Goal: Answer question/provide support: Share knowledge or assist other users

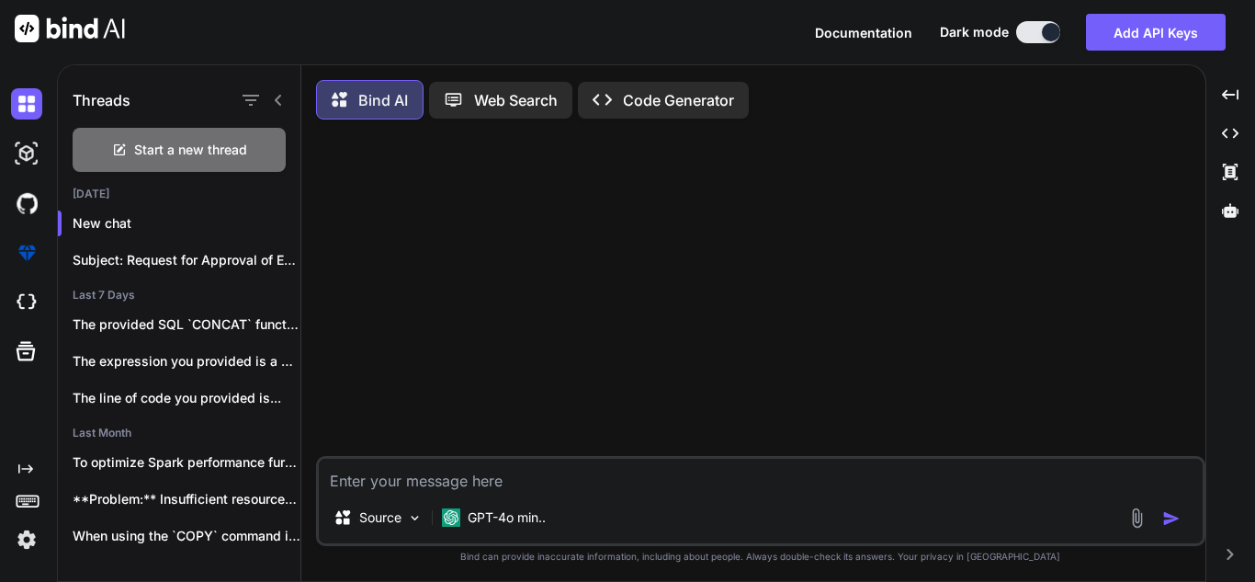
scroll to position [9, 0]
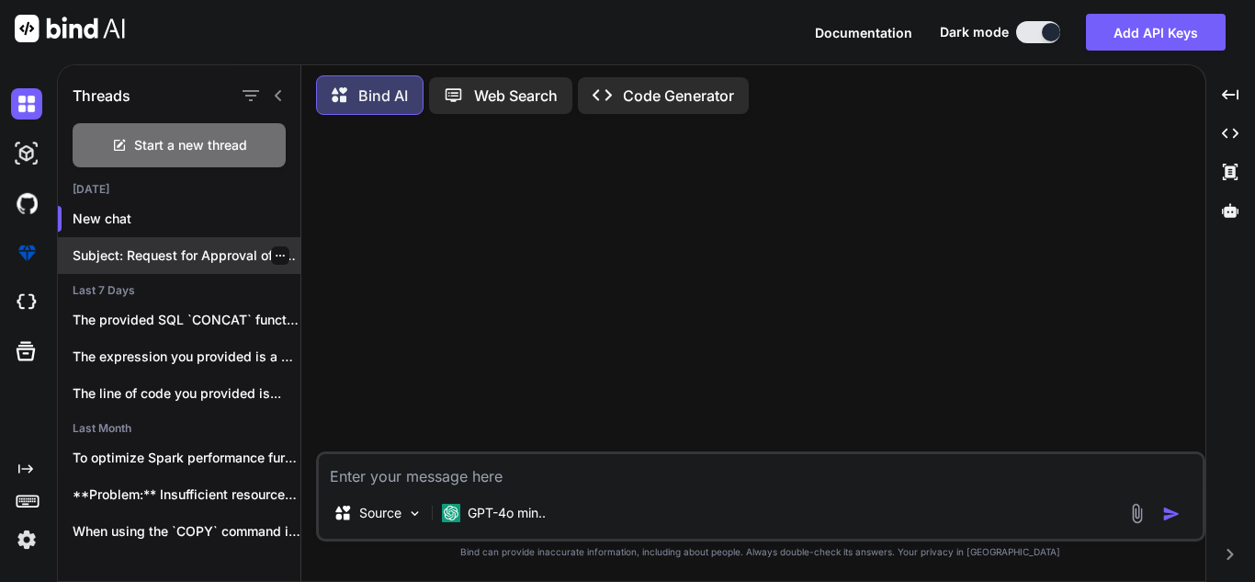
click at [191, 237] on div "Subject: Request for Approval of External Certification..." at bounding box center [179, 255] width 243 height 37
type textarea "x"
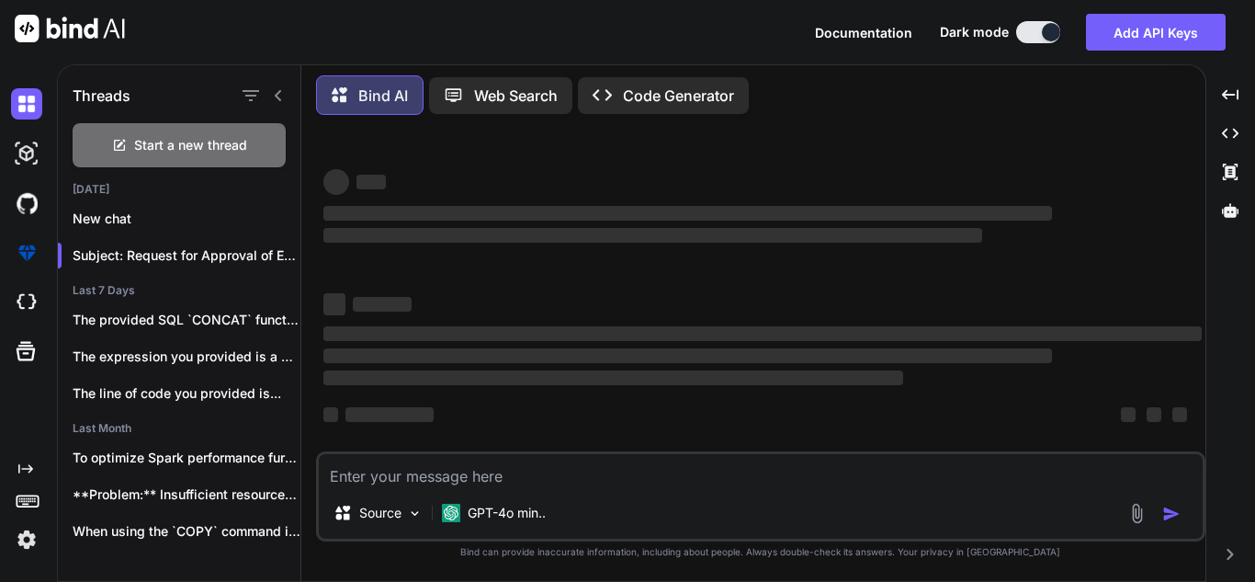
click at [539, 484] on textarea at bounding box center [761, 470] width 884 height 33
type textarea "I"
type textarea "x"
type textarea "I"
type textarea "x"
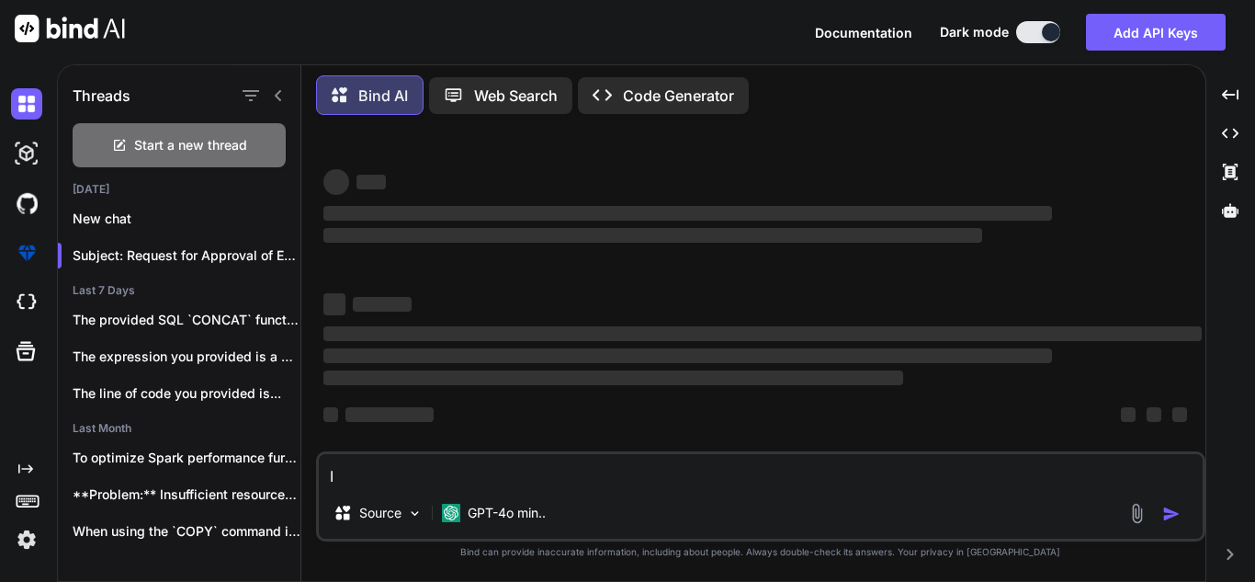
type textarea "I a"
type textarea "x"
type textarea "I am"
type textarea "x"
type textarea "I am"
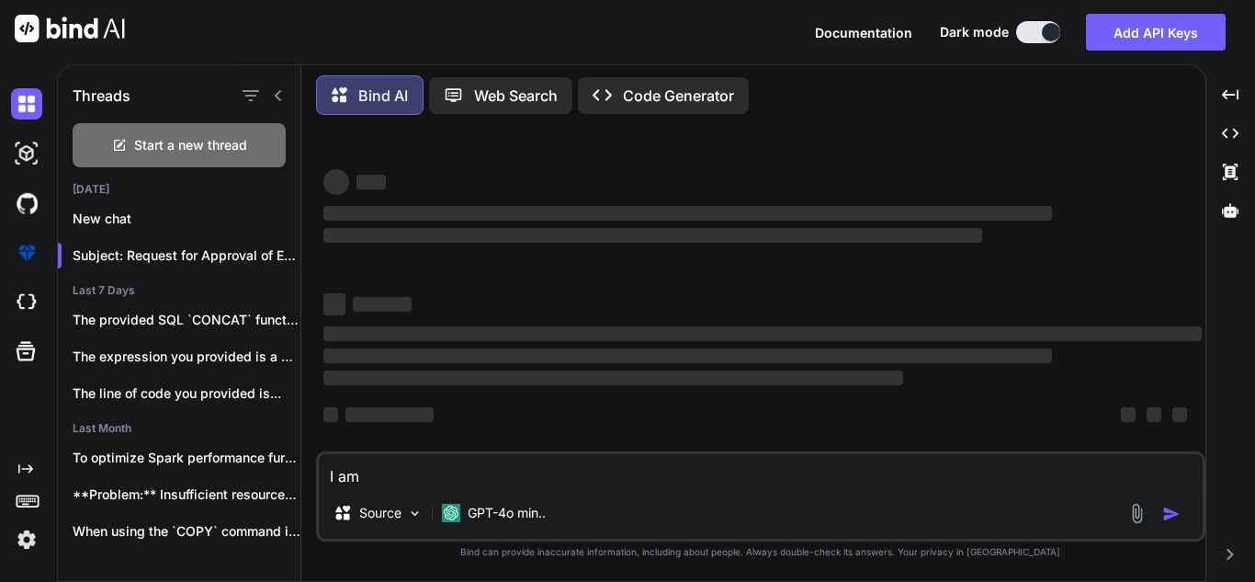
type textarea "x"
type textarea "I am a"
type textarea "x"
type textarea "I am"
type textarea "x"
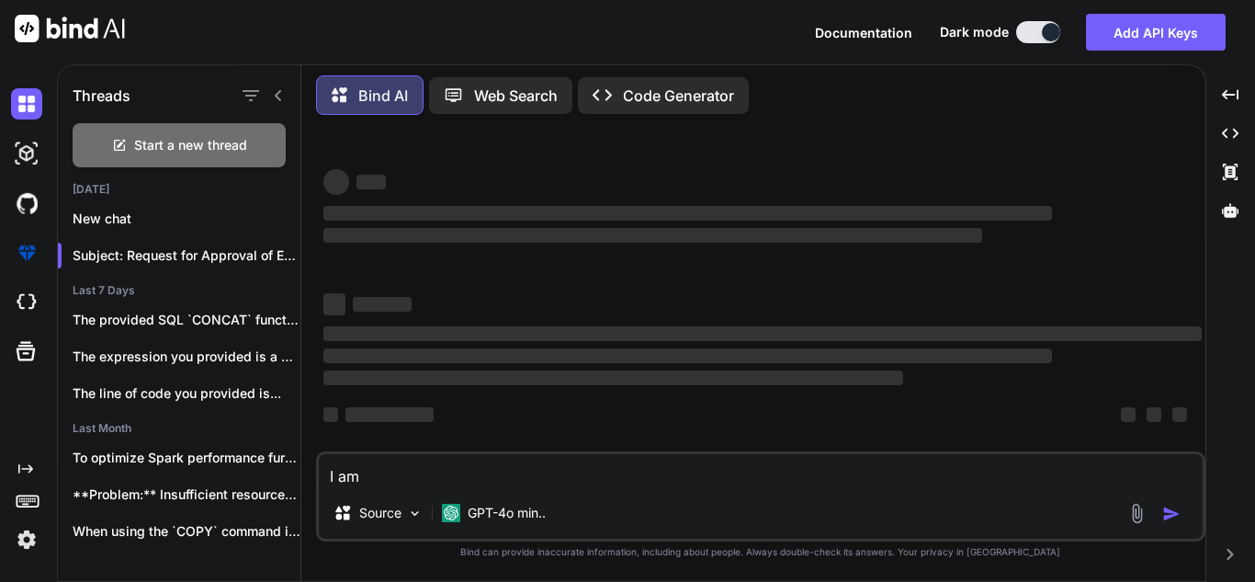
type textarea "I am"
type textarea "x"
type textarea "I a"
type textarea "x"
type textarea "I"
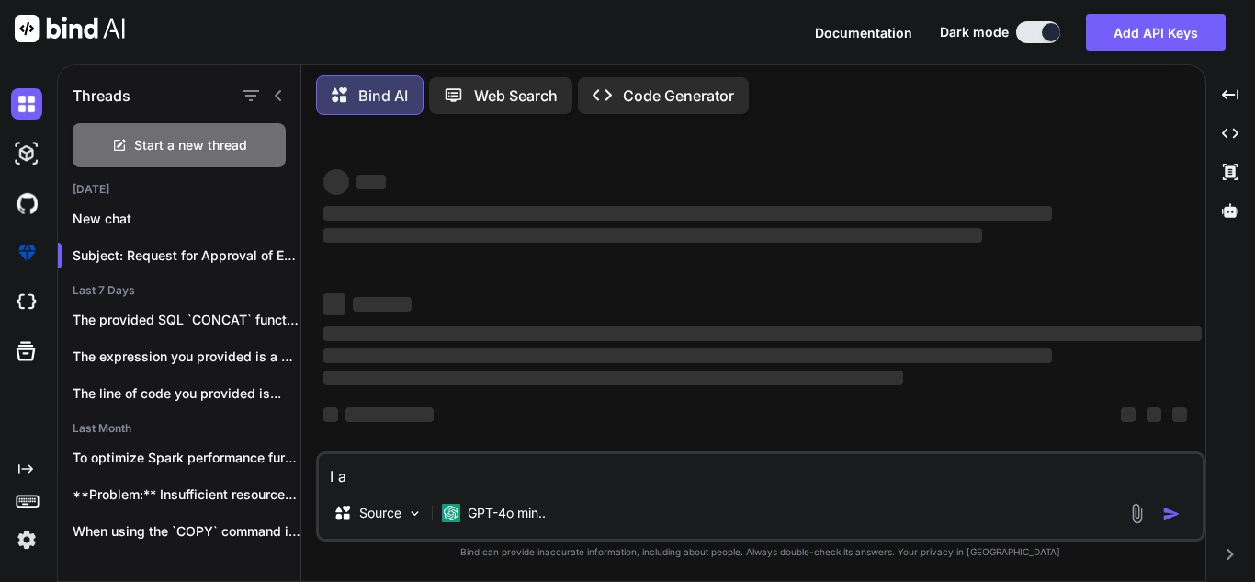
type textarea "x"
type textarea "I n"
type textarea "x"
type textarea "I ne"
type textarea "x"
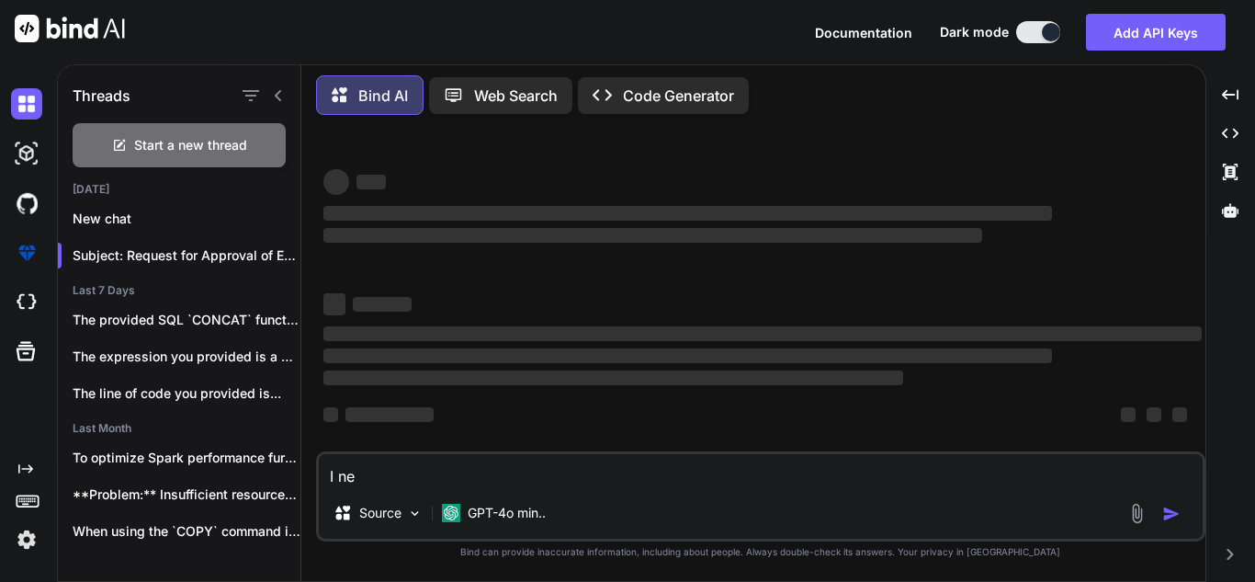
type textarea "I nee"
type textarea "x"
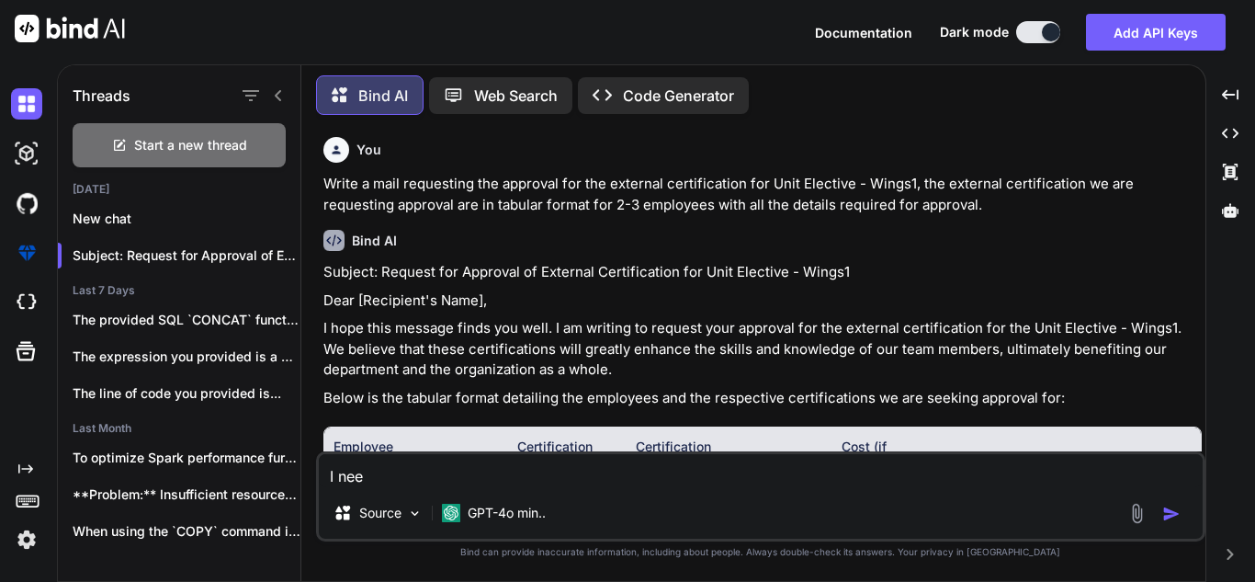
type textarea "I need"
type textarea "x"
type textarea "I need"
type textarea "x"
type textarea "I need t"
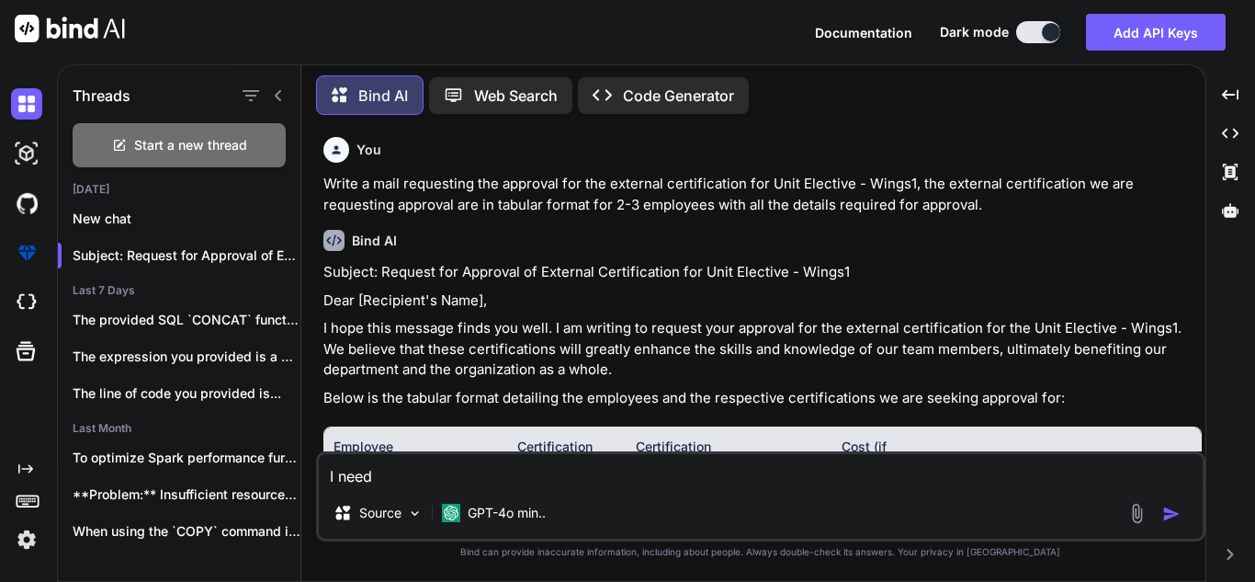
type textarea "x"
type textarea "I need to"
type textarea "x"
type textarea "I need to"
type textarea "x"
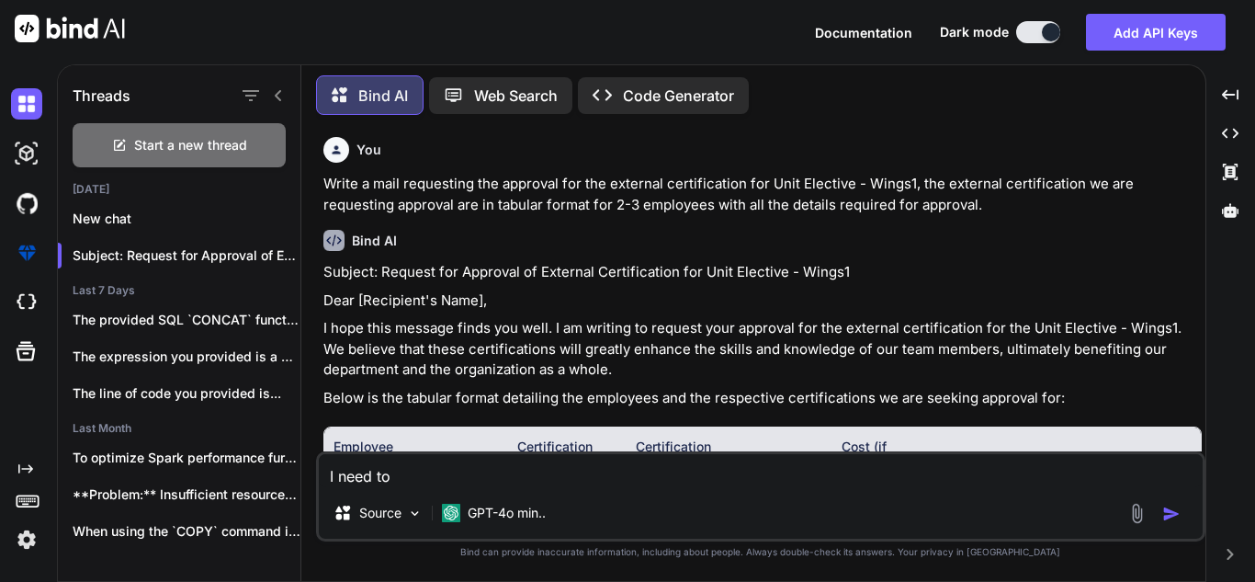
type textarea "I need to a"
type textarea "x"
type textarea "I need to ad"
type textarea "x"
type textarea "I need to add"
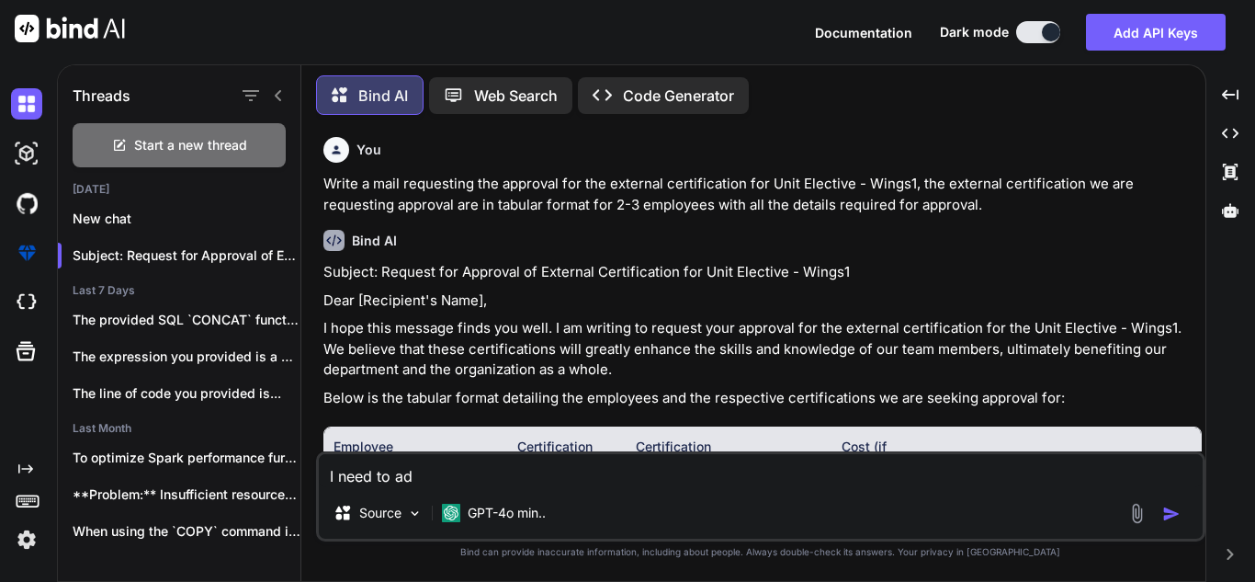
type textarea "x"
type textarea "I need to add"
type textarea "x"
type textarea "I need to add b"
type textarea "x"
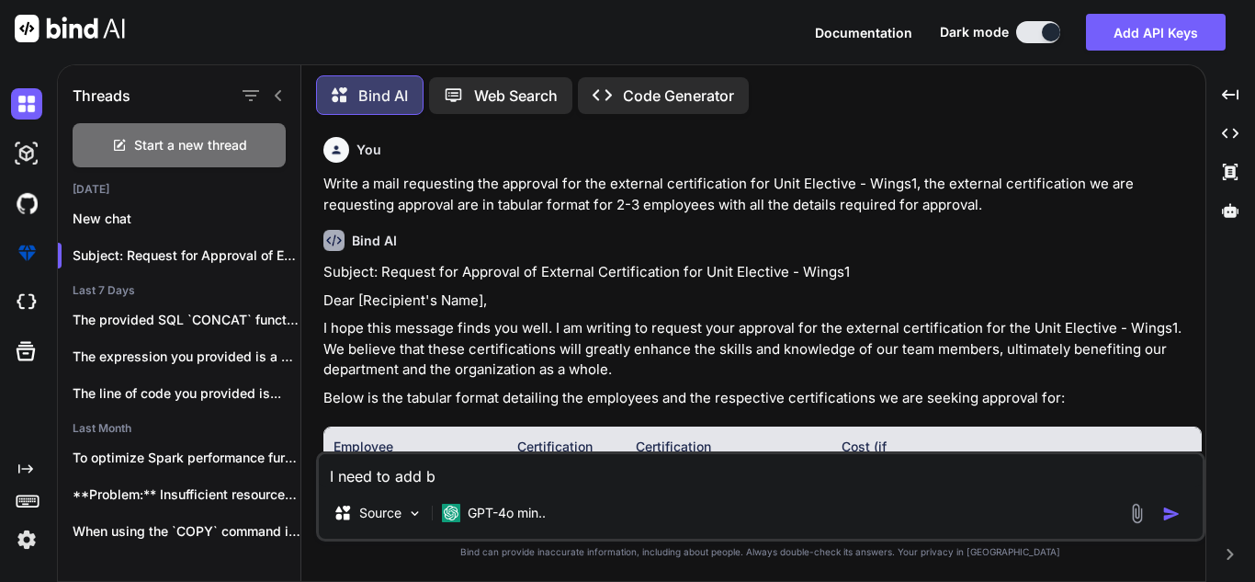
type textarea "I need to add bu"
type textarea "x"
type textarea "I need to add bus"
type textarea "x"
type textarea "I need to add busi"
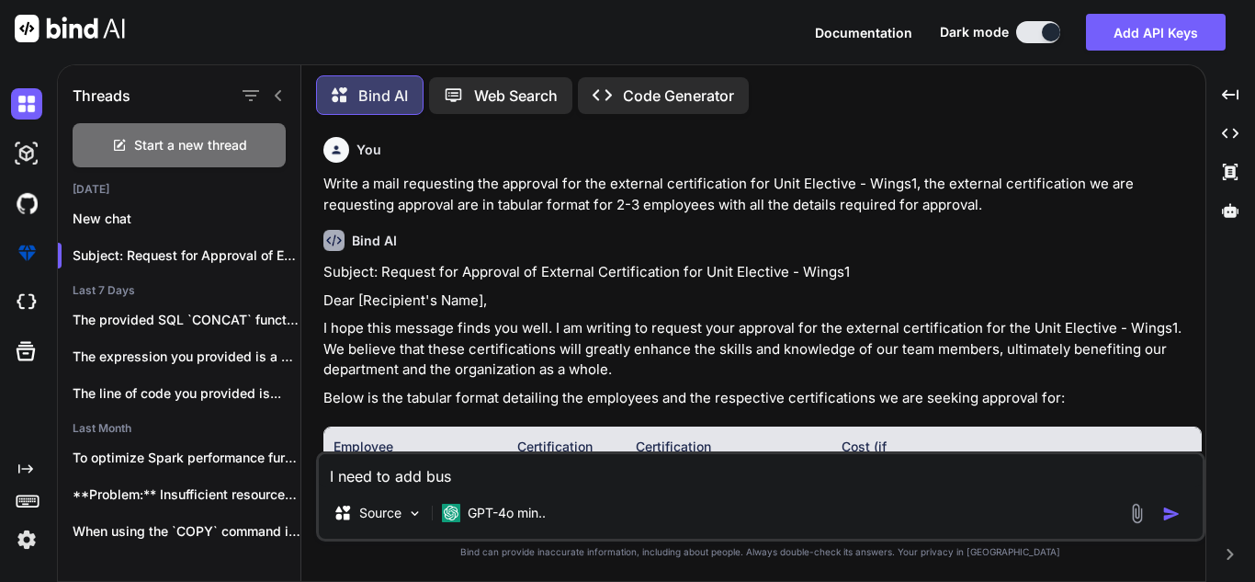
type textarea "x"
type textarea "I need to add busin"
type textarea "x"
type textarea "I need to add busine"
type textarea "x"
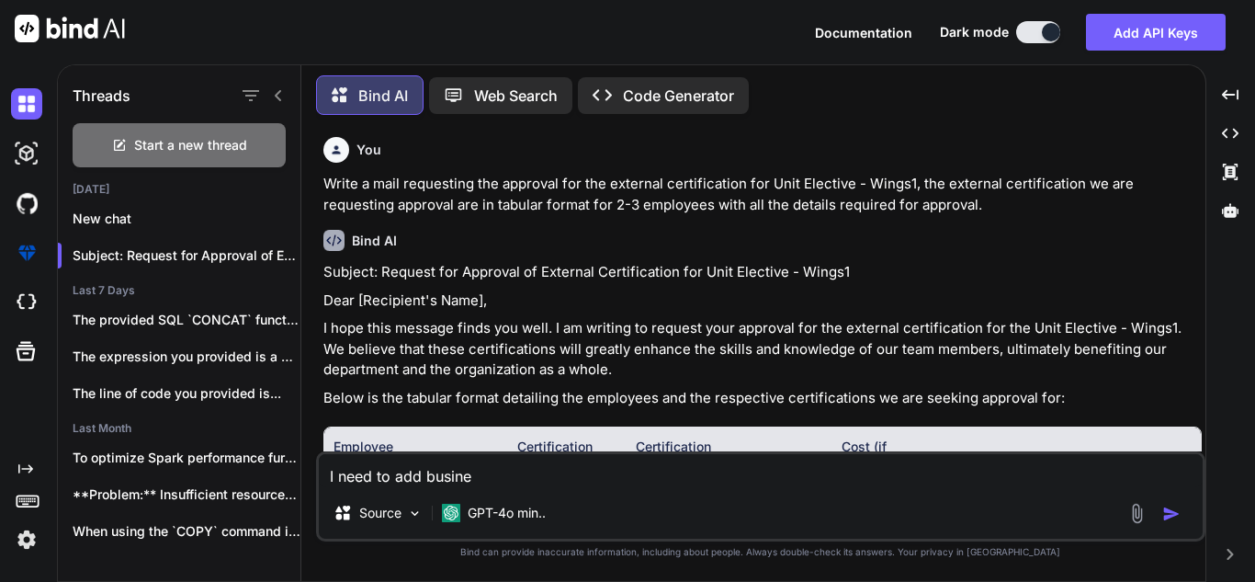
type textarea "I need to add busines"
type textarea "x"
type textarea "I need to add business"
type textarea "x"
type textarea "I need to add business"
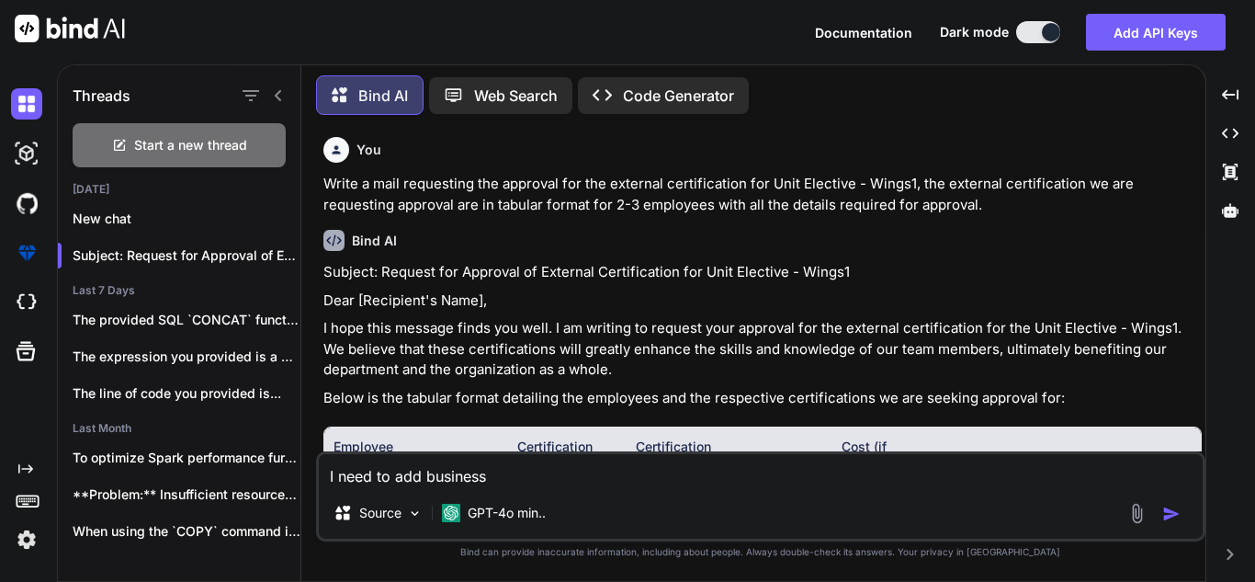
type textarea "x"
type textarea "I need to add business j"
type textarea "x"
type textarea "I need to add business ju"
type textarea "x"
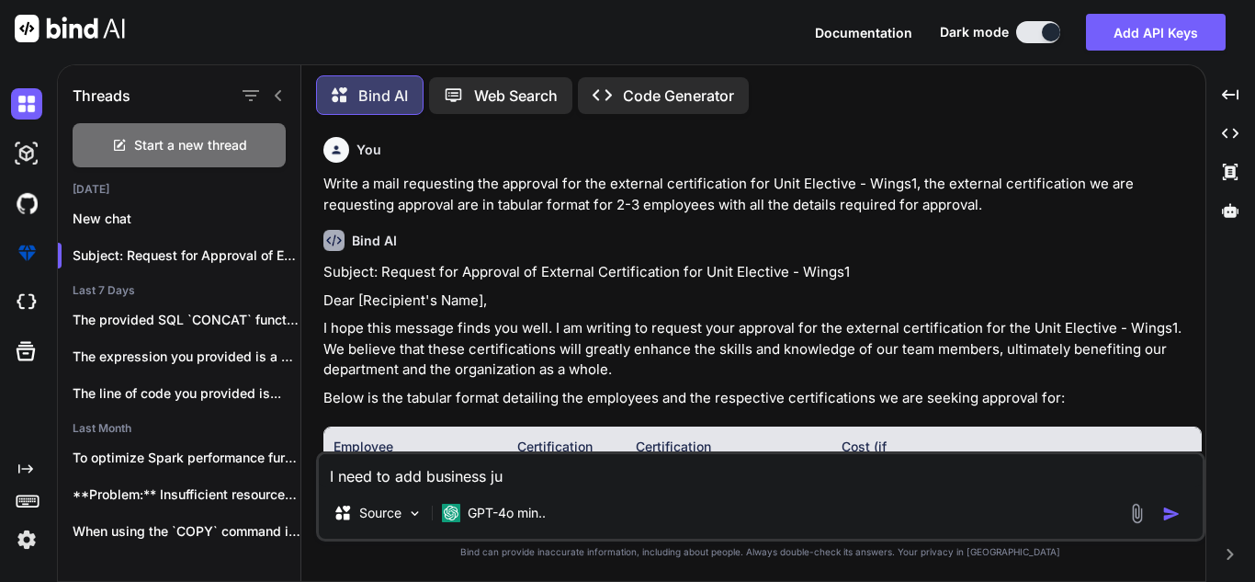
type textarea "I need to add business jus"
type textarea "x"
type textarea "I need to add business just"
type textarea "x"
type textarea "I need to add business justi"
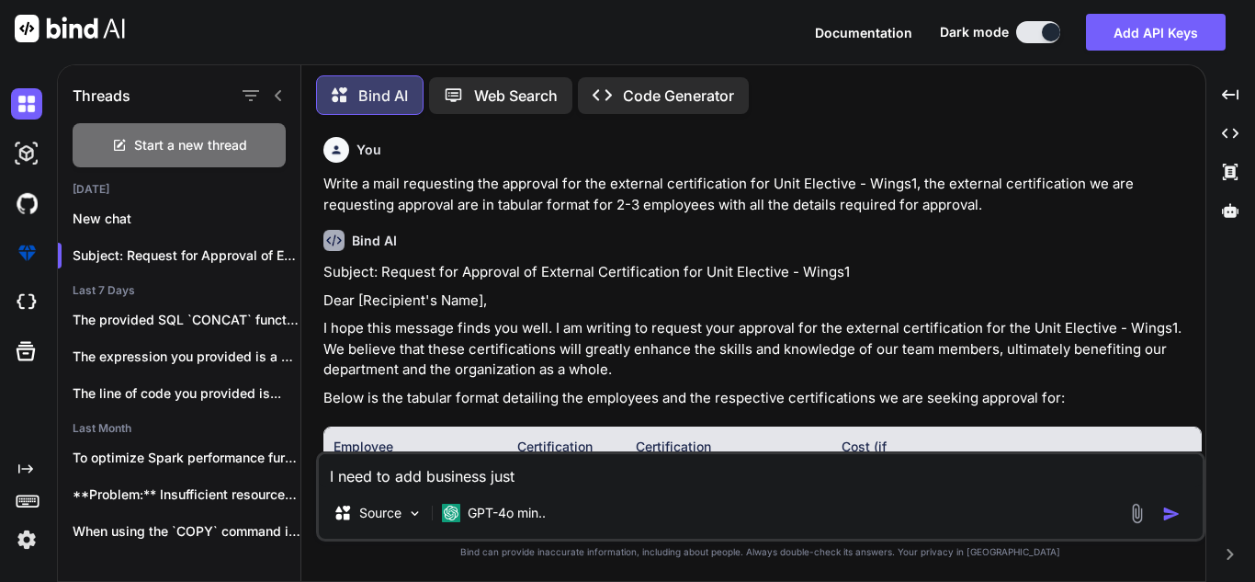
type textarea "x"
type textarea "I need to add business justif"
type textarea "x"
type textarea "I need to add business justifi"
type textarea "x"
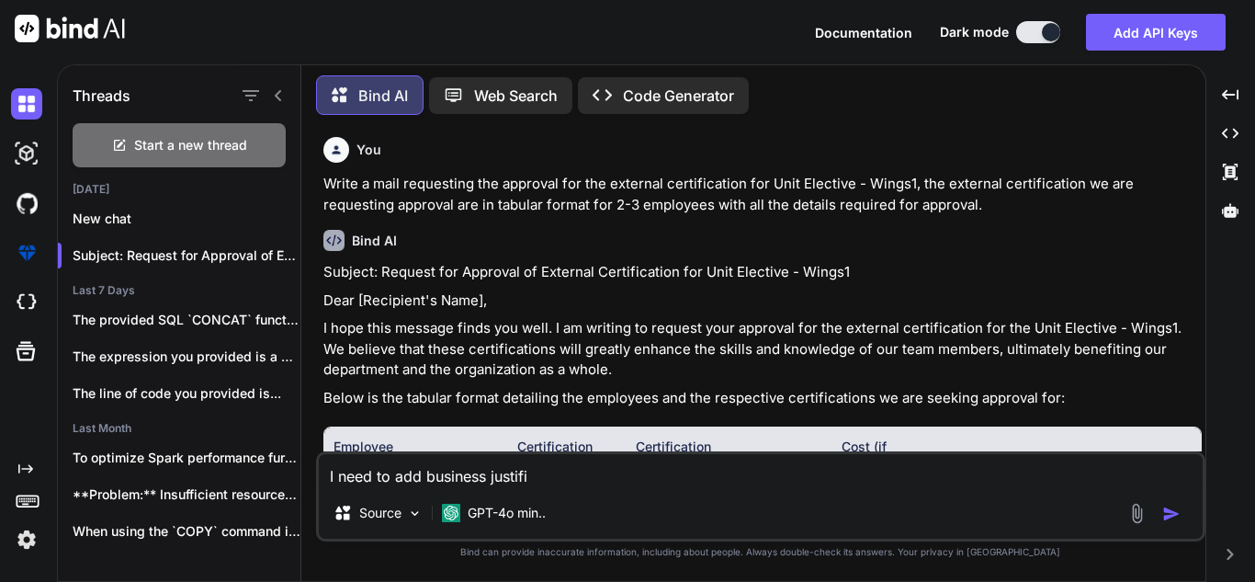
type textarea "I need to add business justific"
type textarea "x"
type textarea "I need to add business justifica"
type textarea "x"
type textarea "I need to add business justificat"
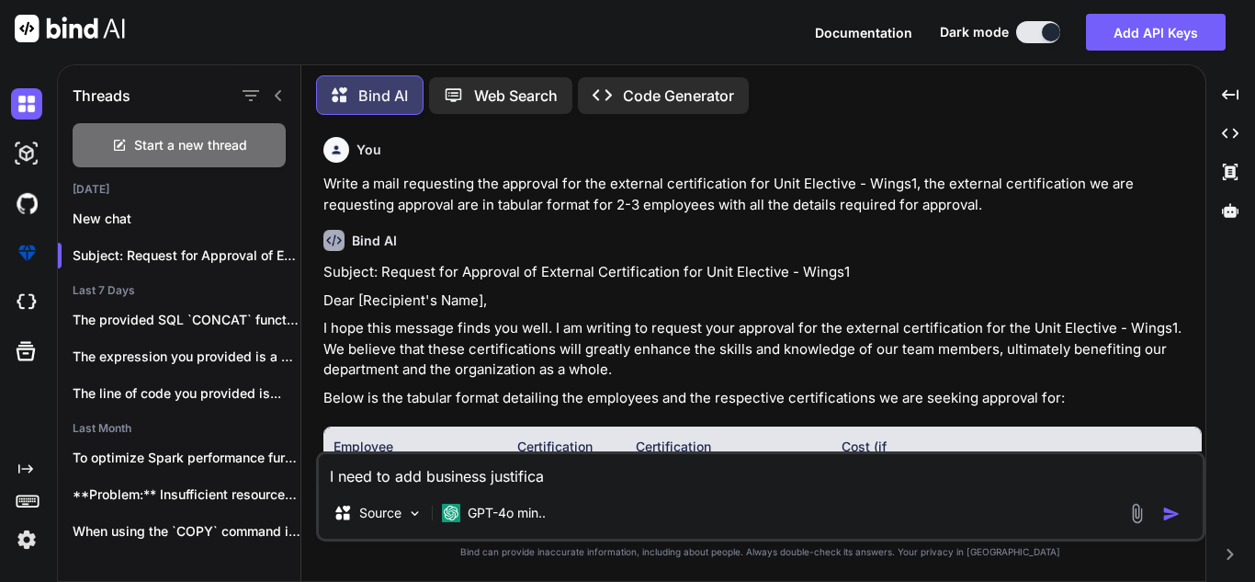
type textarea "x"
type textarea "I need to add business justificati"
type textarea "x"
type textarea "I need to add business justificatio"
type textarea "x"
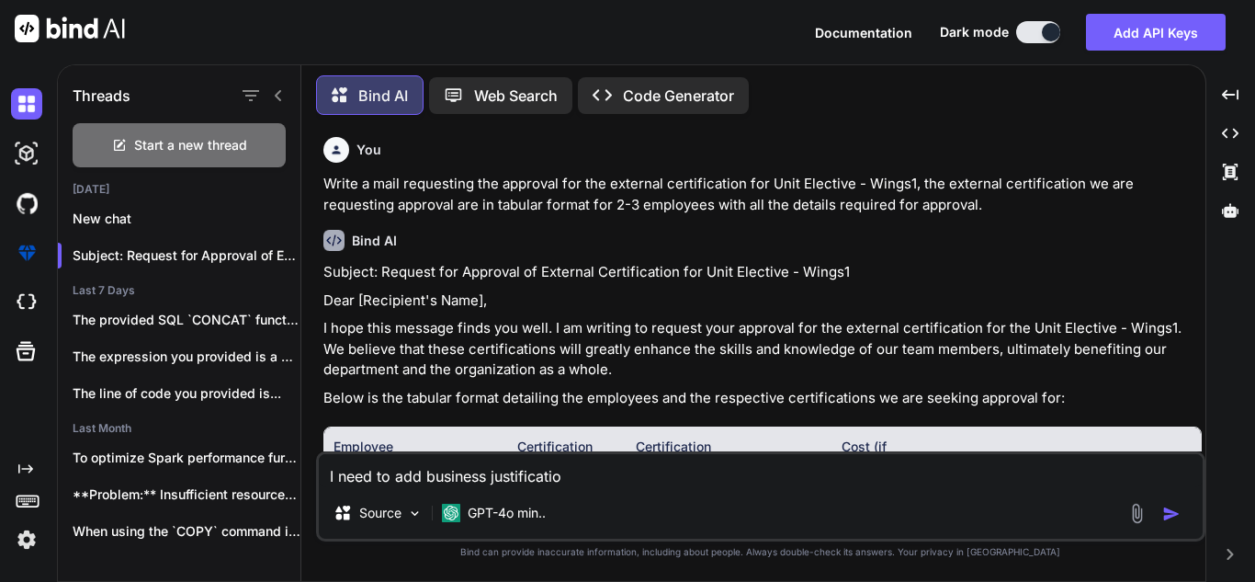
type textarea "I need to add business justification"
type textarea "x"
type textarea "I need to add business justification"
type textarea "x"
type textarea "I need to add business justification a"
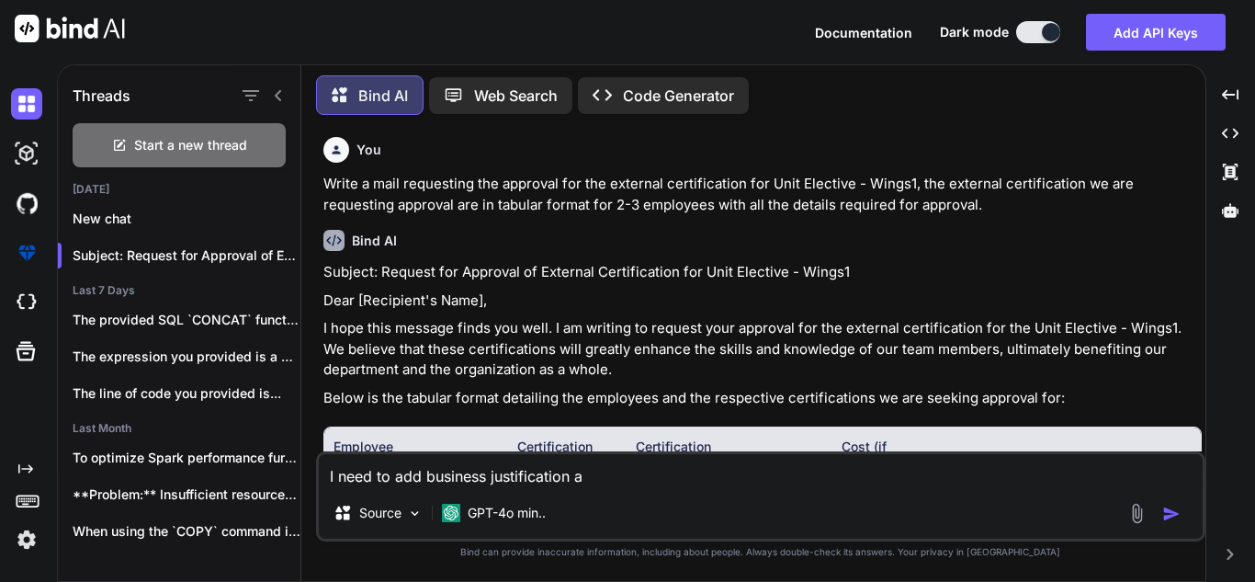
type textarea "x"
type textarea "I need to add business justification al"
type textarea "x"
type textarea "I need to add business justification als"
type textarea "x"
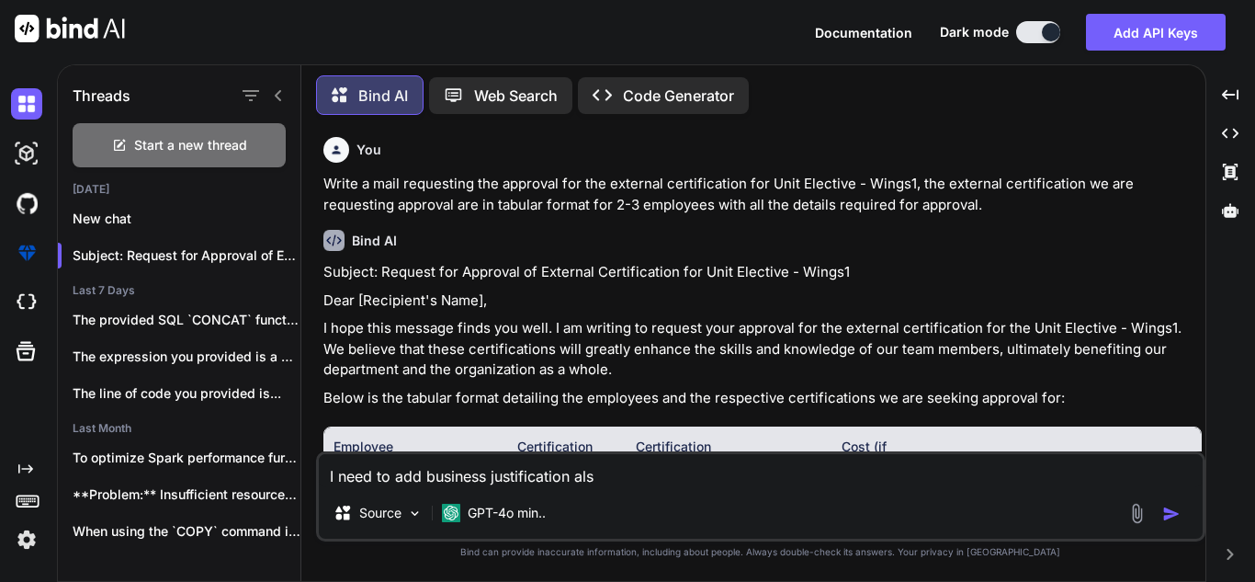
type textarea "I need to add business justification also"
type textarea "x"
type textarea "I need to add business justification also"
type textarea "x"
type textarea "I need to add business justification also f"
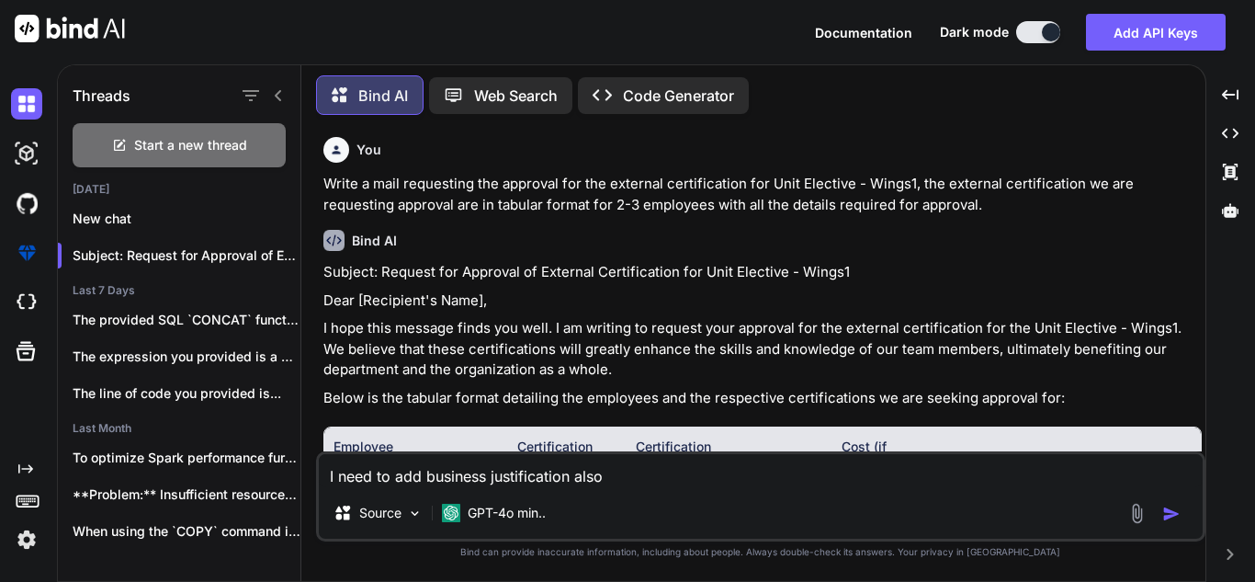
type textarea "x"
type textarea "I need to add business justification also fo"
type textarea "x"
type textarea "I need to add business justification also for"
type textarea "x"
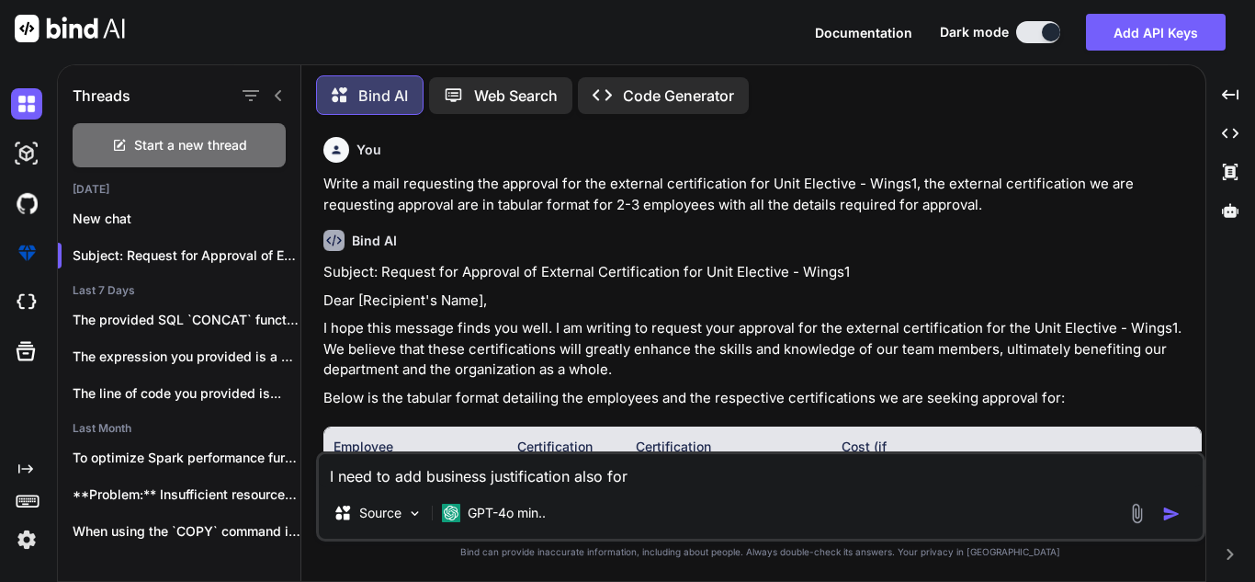
type textarea "I need to add business justification also for"
type textarea "x"
type textarea "I need to add business justification also for t"
type textarea "x"
type textarea "I need to add business justification also for teh"
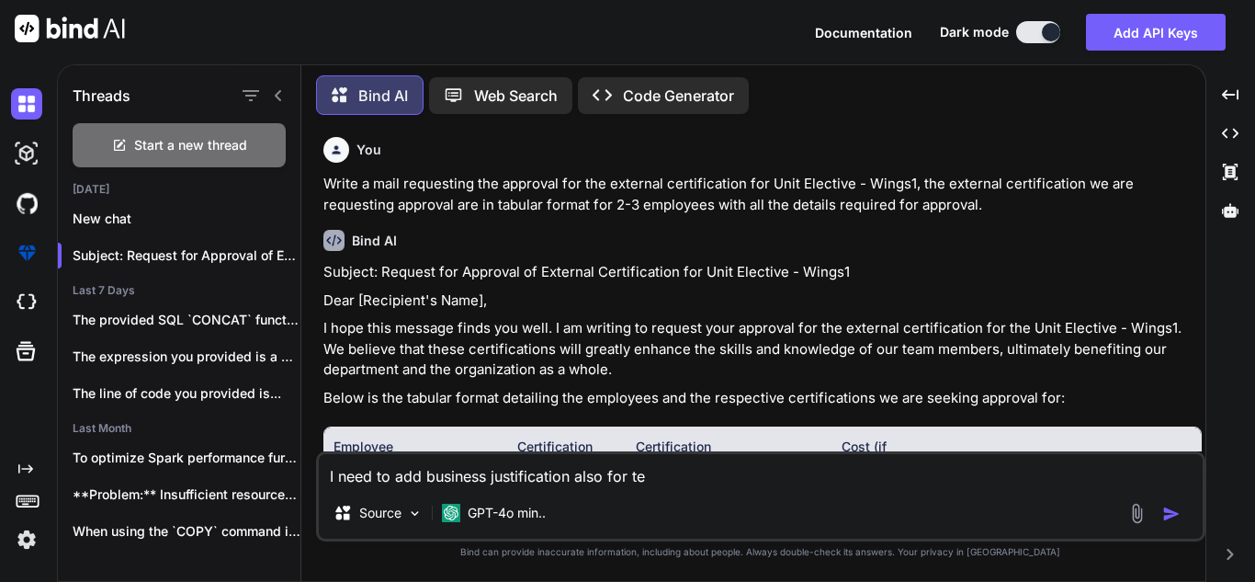
type textarea "x"
type textarea "I need to add business justification also for teh"
type textarea "x"
type textarea "I need to add business justification also for teh"
type textarea "x"
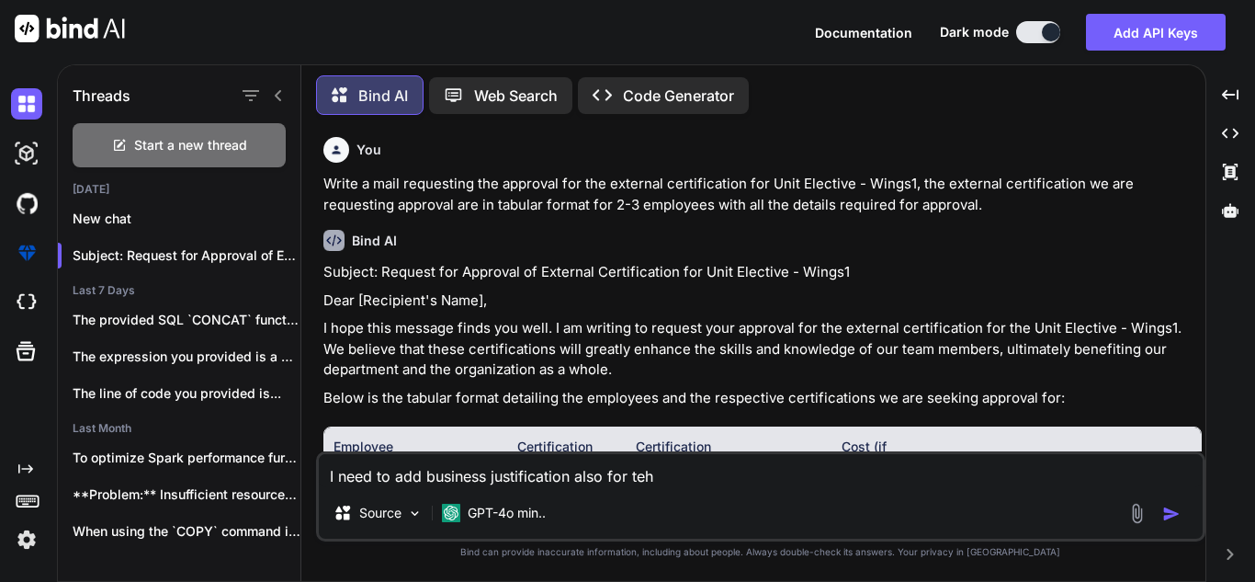
type textarea "I need to add business justification also for te"
type textarea "x"
type textarea "I need to add business justification also for t"
type textarea "x"
type textarea "I need to add business justification also for th"
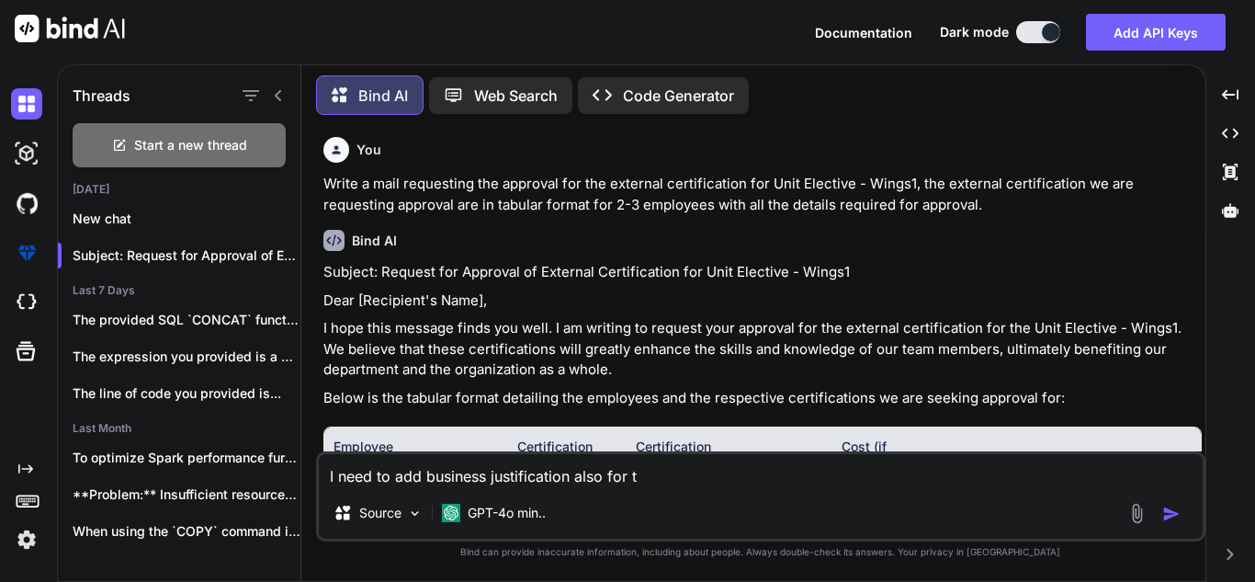
type textarea "x"
type textarea "I need to add business justification also for the"
type textarea "x"
type textarea "I need to add business justification also for the"
type textarea "x"
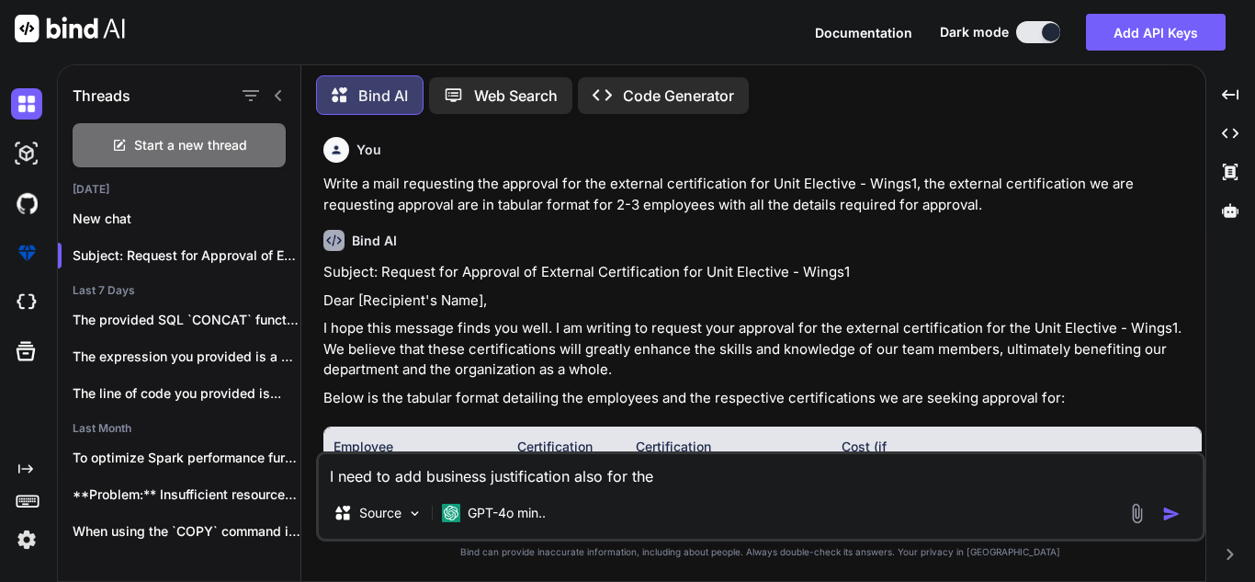
type textarea "I need to add business justification also for the A"
type textarea "x"
type textarea "I need to add business justification also for the AW"
type textarea "x"
type textarea "I need to add business justification also for the AWS"
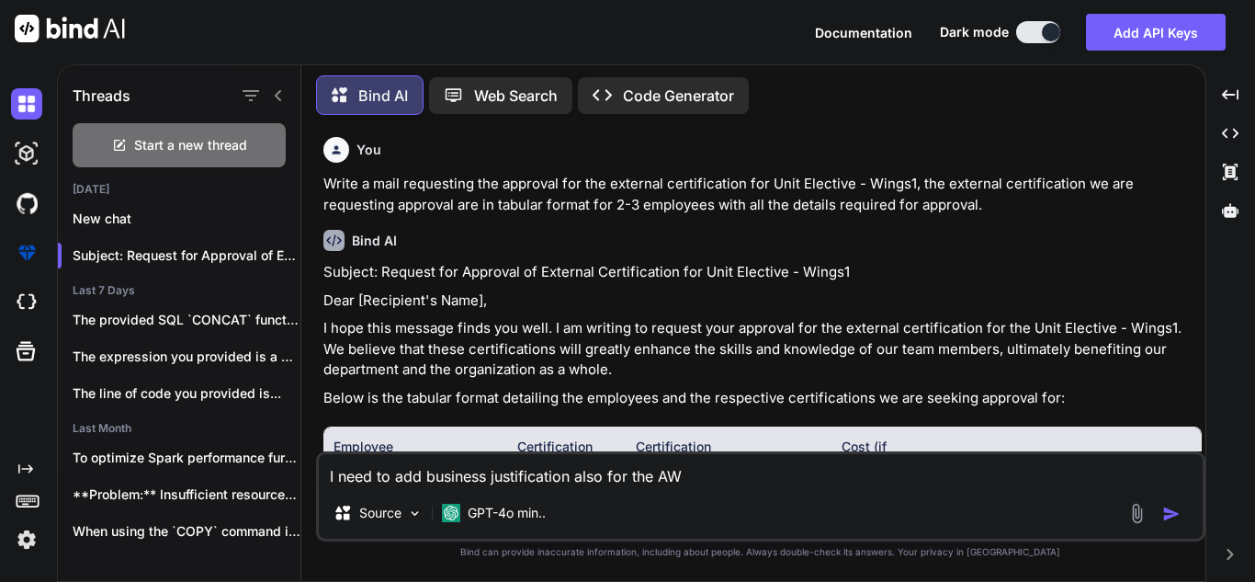
type textarea "x"
type textarea "I need to add business justification also for the AWS"
type textarea "x"
type textarea "I need to add business justification also for the AWS C"
type textarea "x"
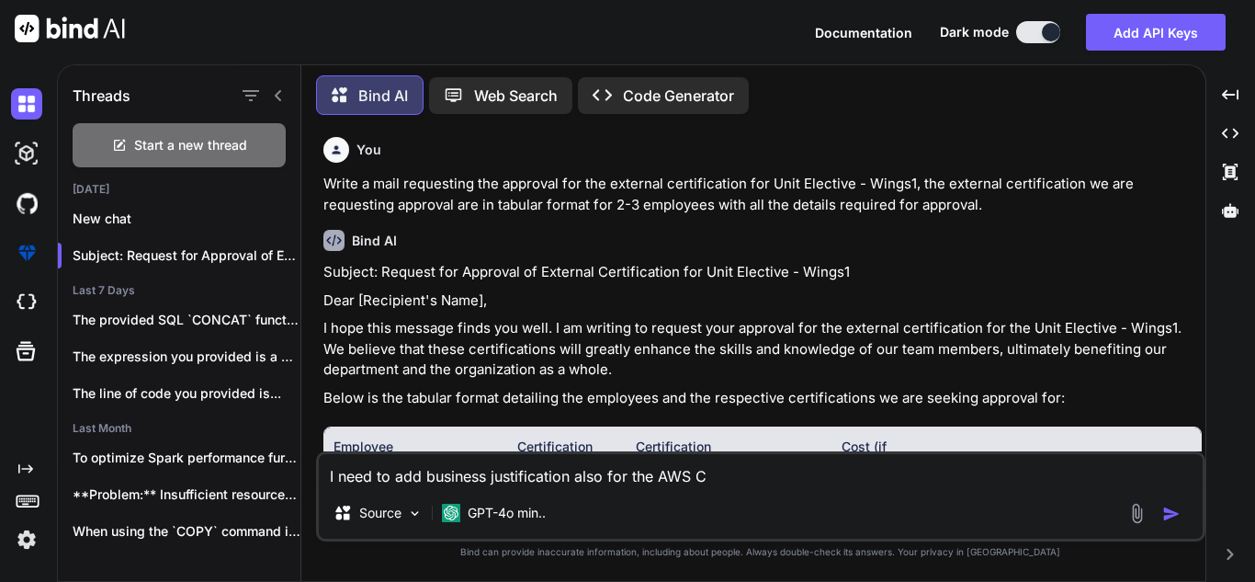
type textarea "I need to add business justification also for the AWS Cl"
type textarea "x"
type textarea "I need to add business justification also for the AWS Clo"
type textarea "x"
type textarea "I need to add business justification also for the AWS Clou"
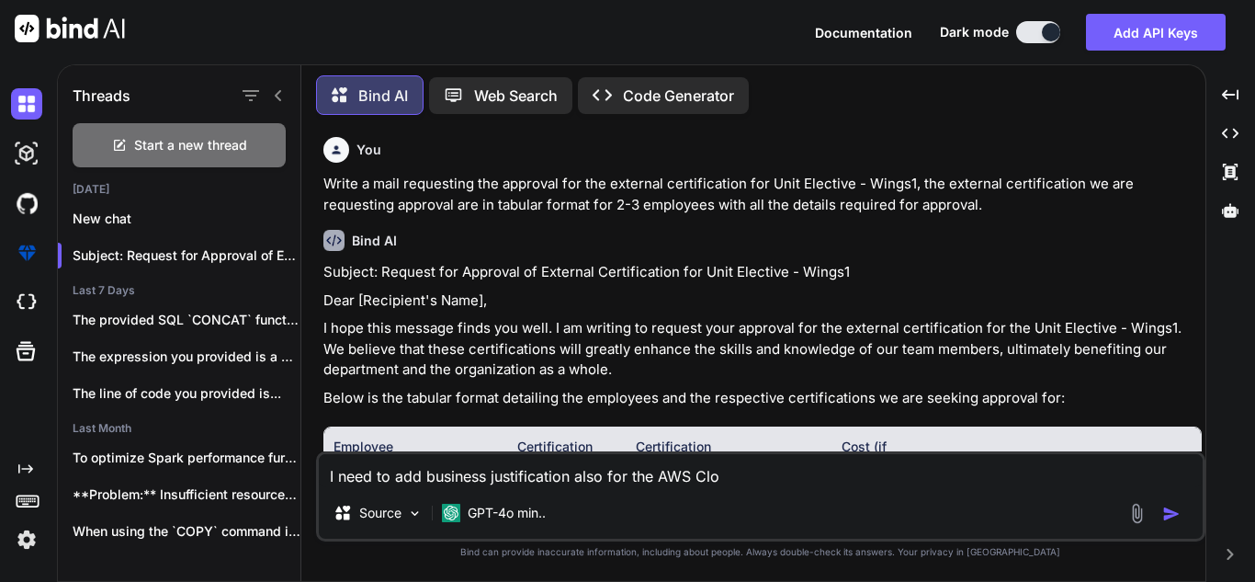
type textarea "x"
type textarea "I need to add business justification also for the AWS Cloud"
type textarea "x"
type textarea "I need to add business justification also for the AWS Cloud"
type textarea "x"
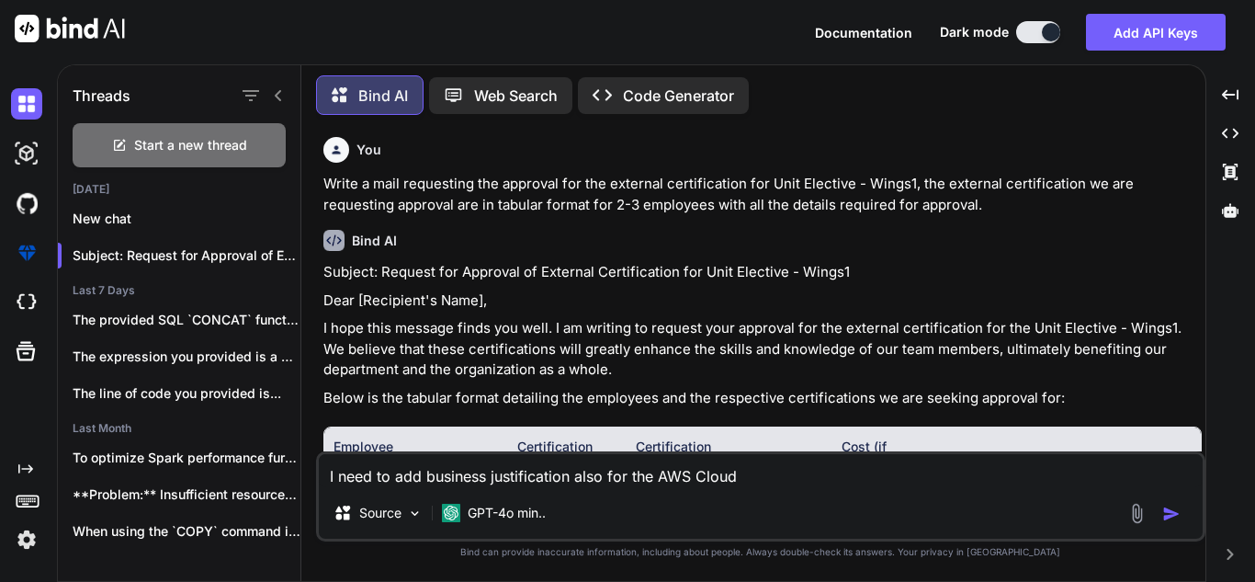
type textarea "I need to add business justification also for the AWS Cloud p"
type textarea "x"
type textarea "I need to add business justification also for the AWS Cloud pr"
type textarea "x"
type textarea "I need to add business justification also for the AWS Cloud pra"
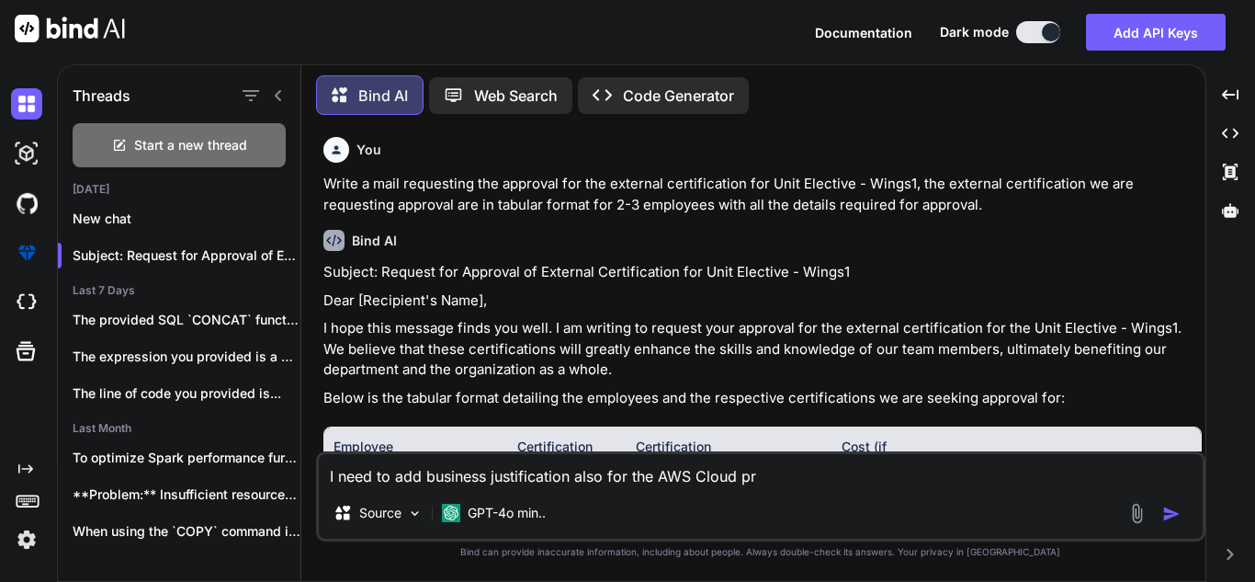
type textarea "x"
type textarea "I need to add business justification also for the AWS Cloud prac"
type textarea "x"
type textarea "I need to add business justification also for the AWS Cloud pract"
type textarea "x"
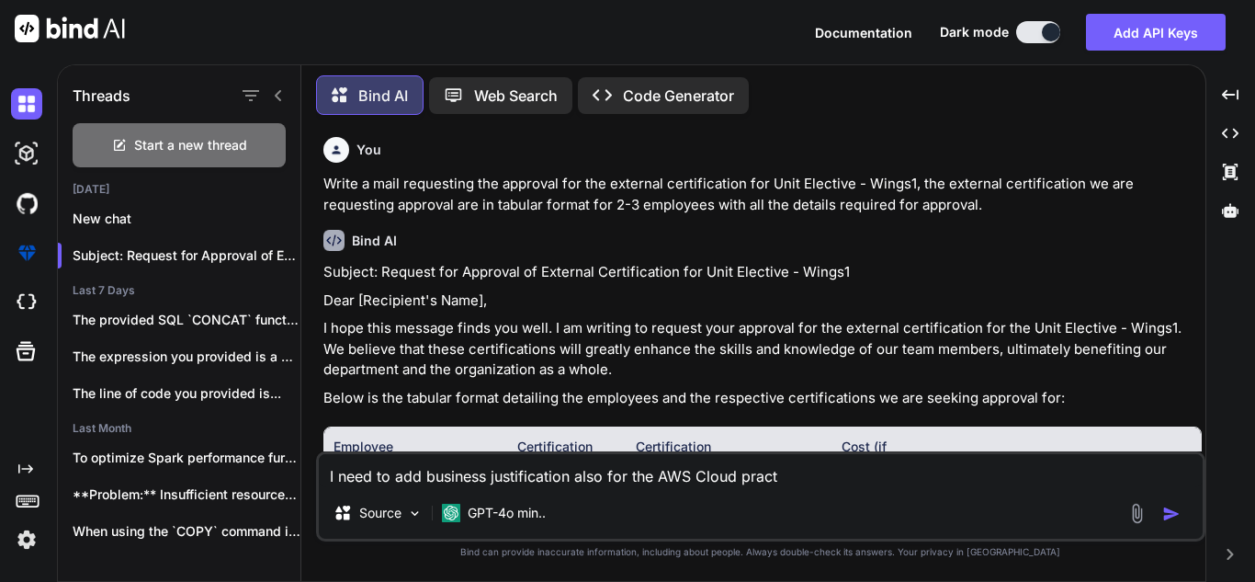
type textarea "I need to add business justification also for the AWS Cloud practi"
type textarea "x"
type textarea "I need to add business justification also for the AWS Cloud practio"
type textarea "x"
type textarea "I need to add business justification also for the AWS Cloud praction"
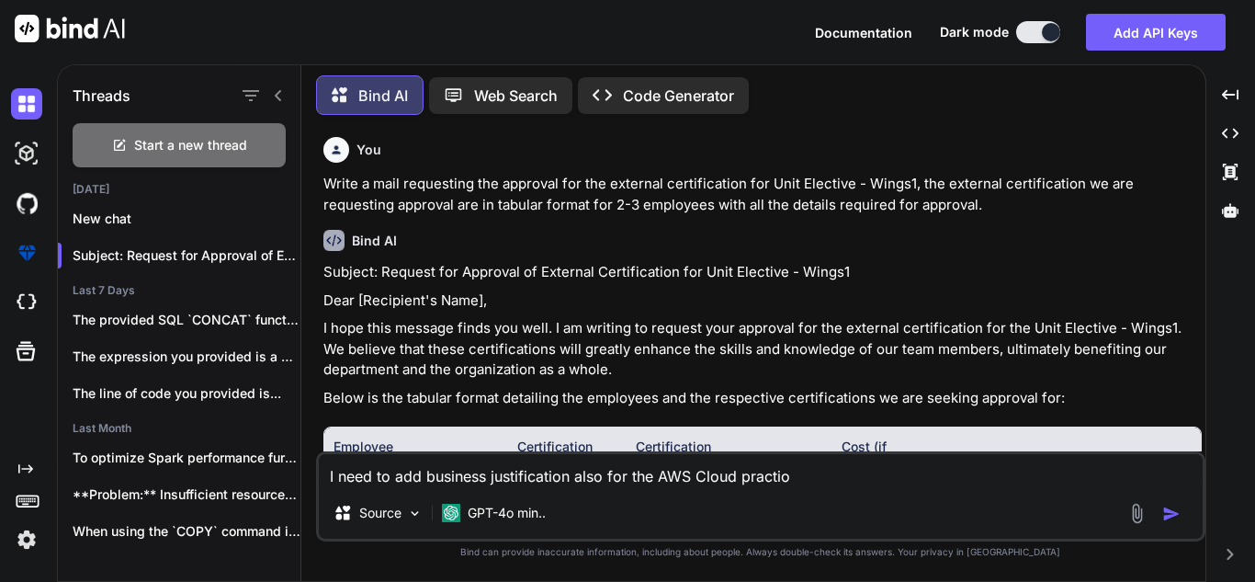
type textarea "x"
type textarea "I need to add business justification also for the AWS Cloud practione"
type textarea "x"
type textarea "I need to add business justification also for the AWS Cloud practioner"
type textarea "x"
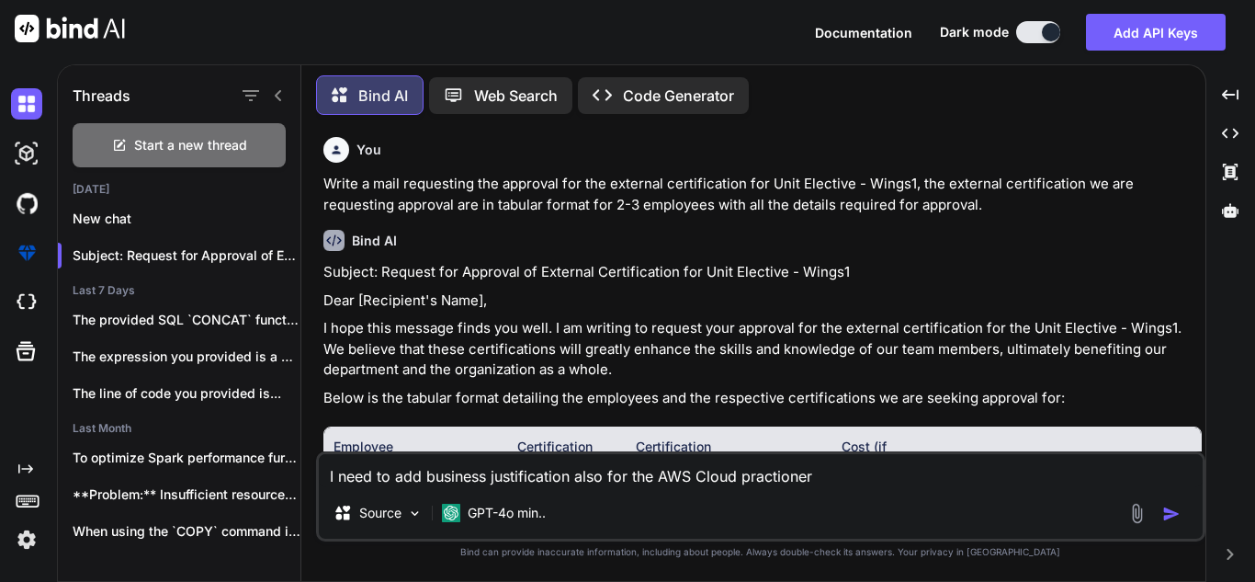
type textarea "I need to add business justification also for the AWS Cloud practioner"
type textarea "x"
type textarea "I need to add business justification also for the AWS Cloud practioner c"
type textarea "x"
type textarea "I need to add business justification also for the AWS Cloud practioner co"
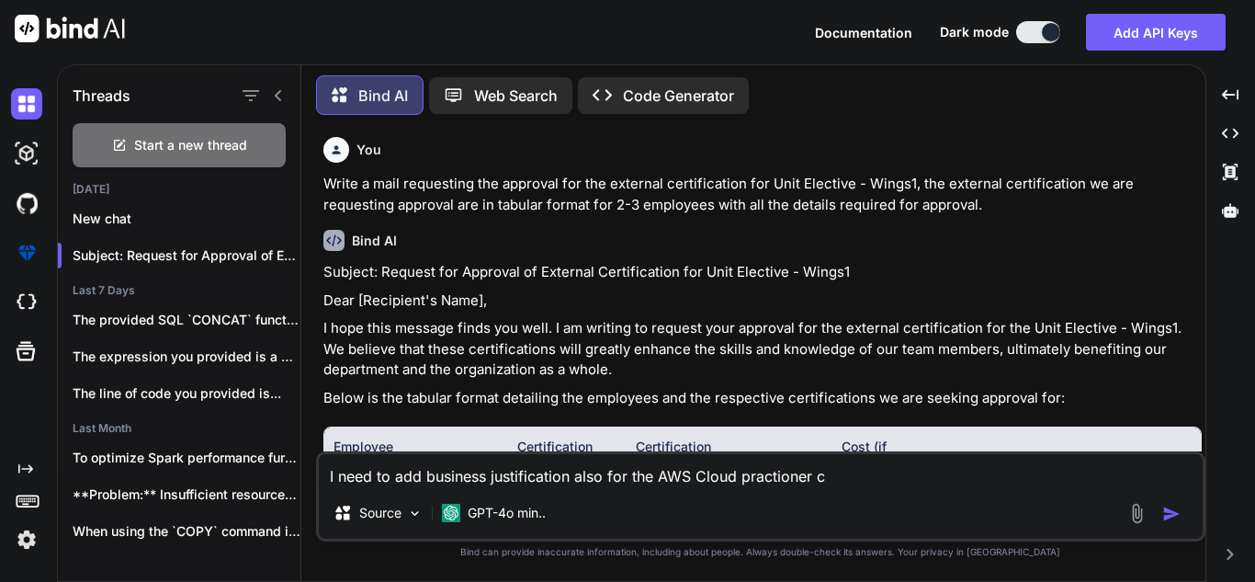
type textarea "x"
type textarea "I need to add business justification also for the AWS Cloud practioner cou"
type textarea "x"
type textarea "I need to add business justification also for the AWS Cloud practioner cour"
type textarea "x"
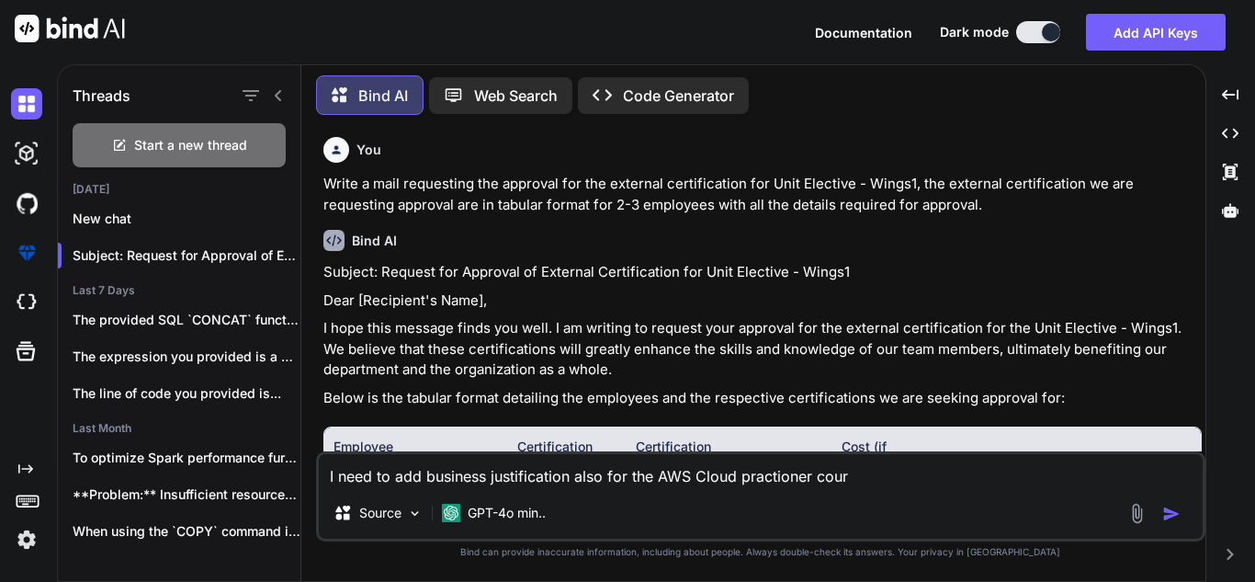
type textarea "I need to add business justification also for the AWS Cloud practioner cours"
type textarea "x"
type textarea "I need to add business justification also for the AWS Cloud practioner course"
type textarea "x"
type textarea "I need to add business justification also for the AWS Cloud practioner course,"
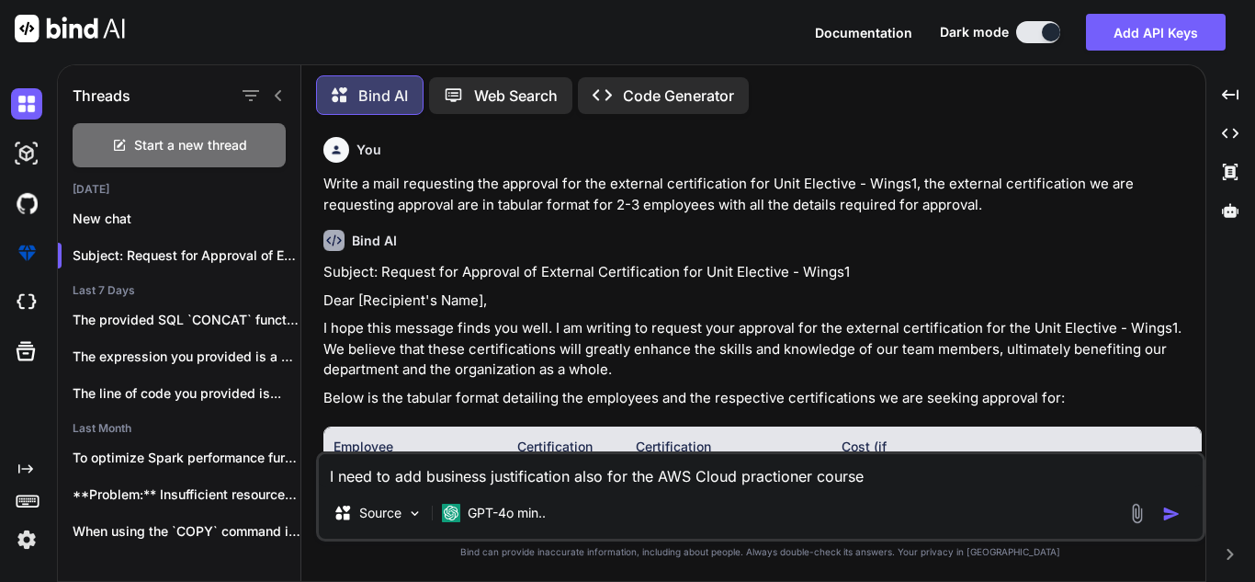
type textarea "x"
type textarea "I need to add business justification also for the AWS Cloud practioner course,"
type textarea "x"
type textarea "I need to add business justification also for the AWS Cloud practioner course, c"
type textarea "x"
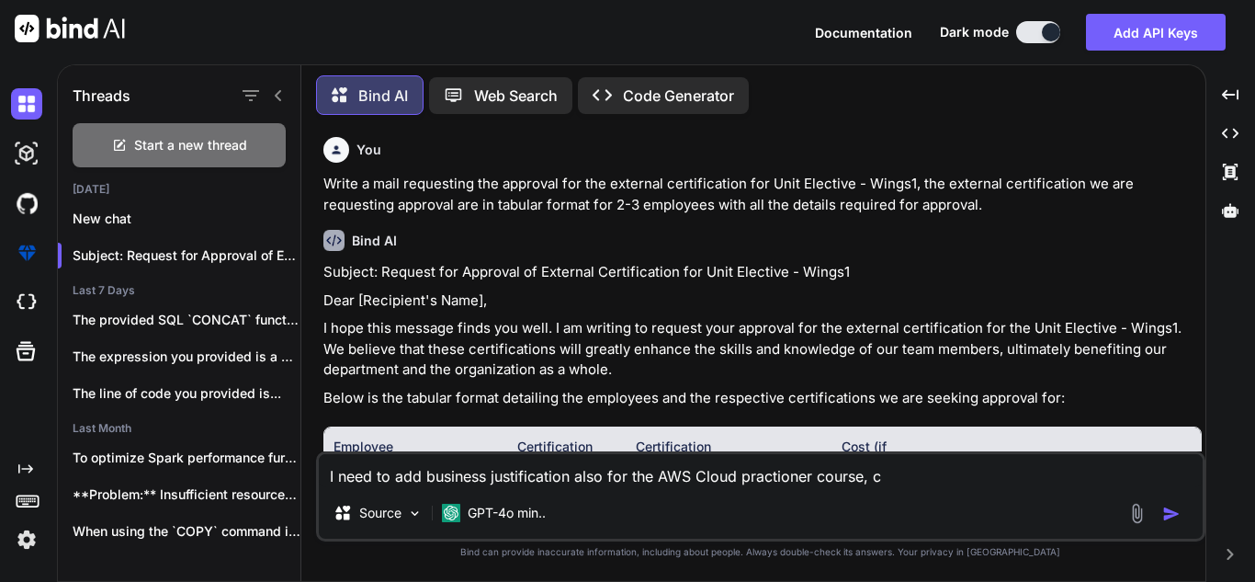
type textarea "I need to add business justification also for the AWS Cloud practioner course, …"
type textarea "x"
type textarea "I need to add business justification also for the AWS Cloud practioner course, …"
type textarea "x"
type textarea "I need to add business justification also for the AWS Cloud practioner course, …"
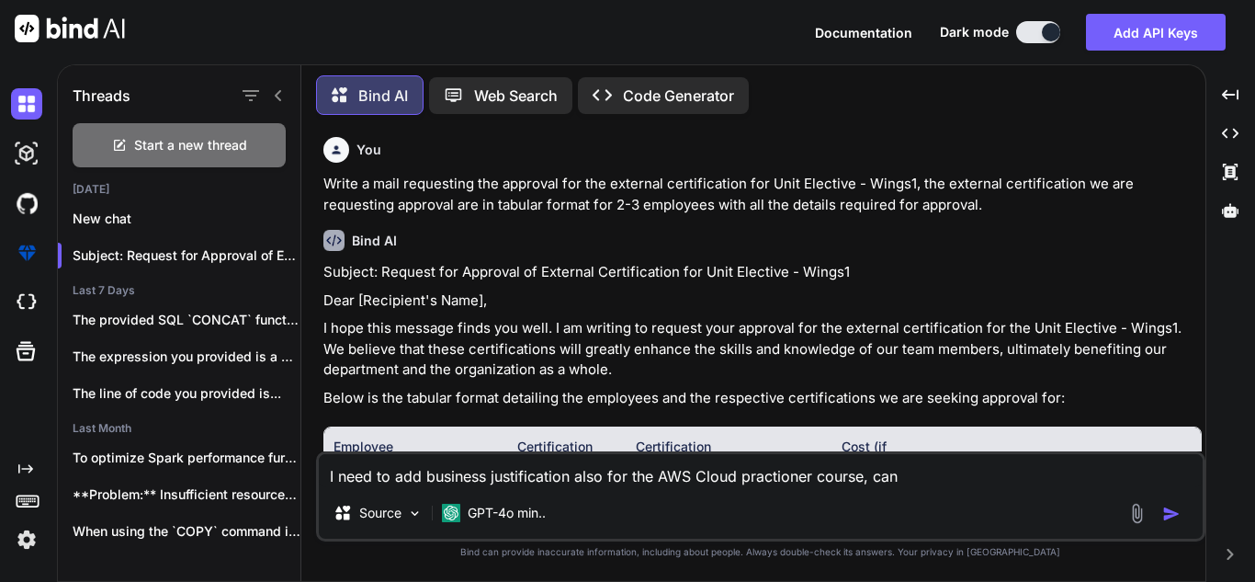
type textarea "x"
type textarea "I need to add business justification also for the AWS Cloud practioner course, …"
type textarea "x"
type textarea "I need to add business justification also for the AWS Cloud practioner course, …"
type textarea "x"
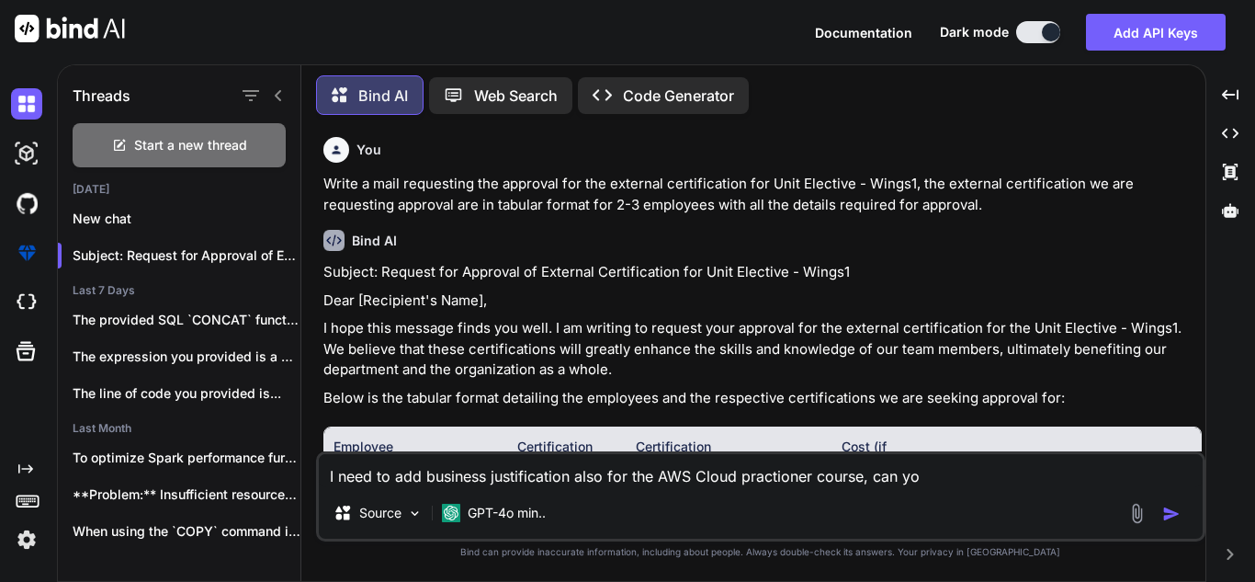
type textarea "I need to add business justification also for the AWS Cloud practioner course, …"
type textarea "x"
type textarea "I need to add business justification also for the AWS Cloud practioner course, …"
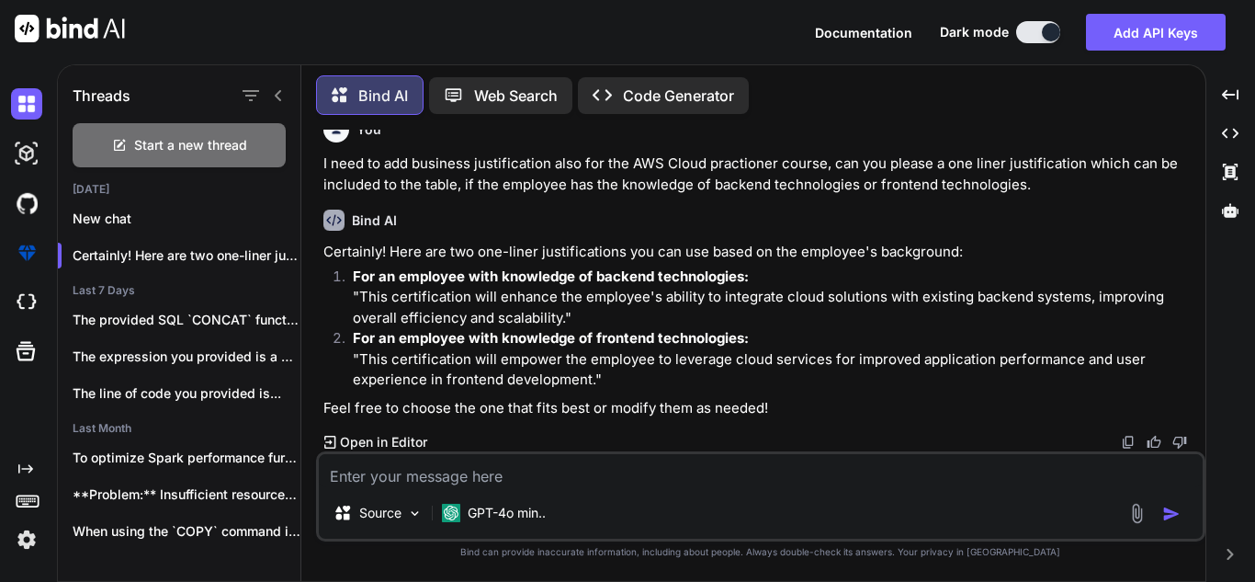
scroll to position [942, 0]
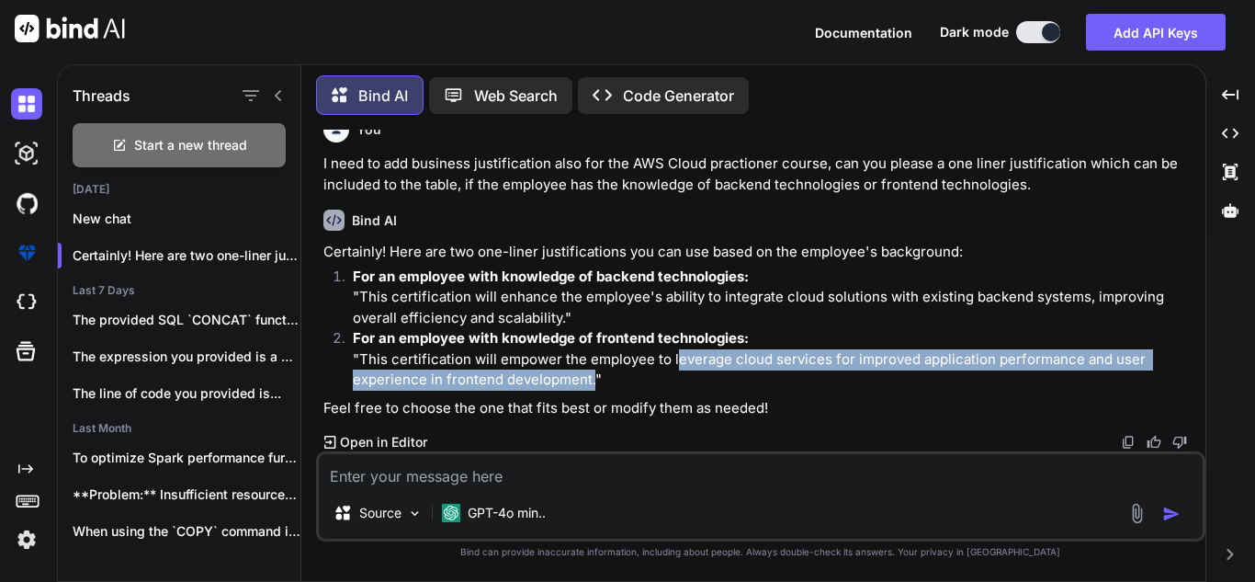
drag, startPoint x: 670, startPoint y: 356, endPoint x: 589, endPoint y: 380, distance: 84.6
click at [589, 380] on p "For an employee with knowledge of frontend technologies: "This certification wi…" at bounding box center [777, 359] width 849 height 62
copy p "leverage cloud services for improved application performance and user experienc…"
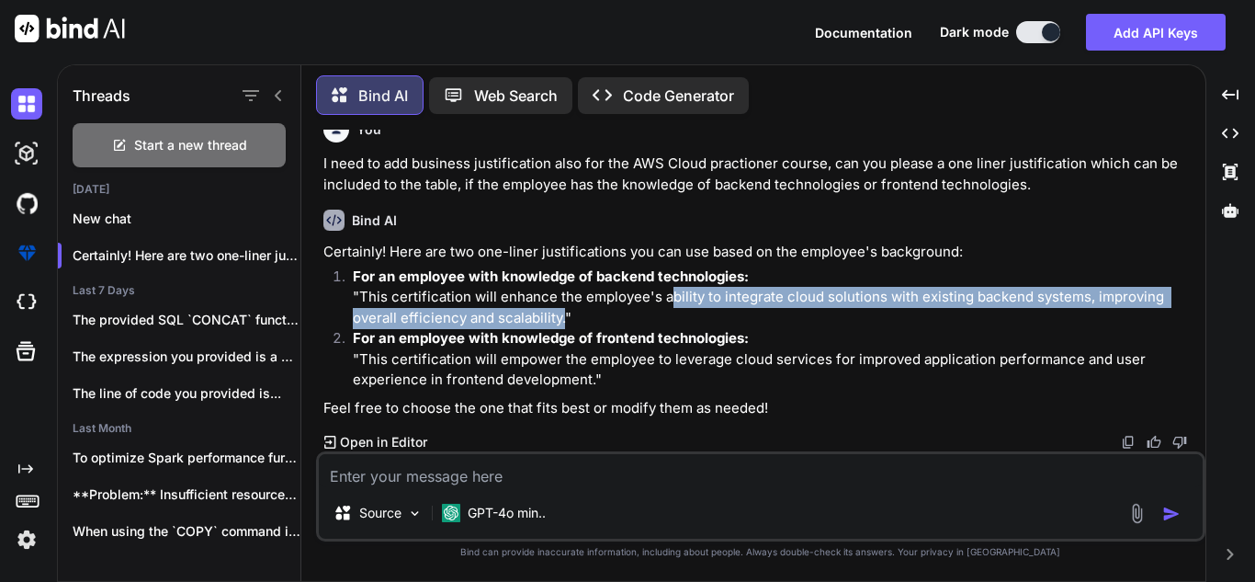
drag, startPoint x: 660, startPoint y: 272, endPoint x: 560, endPoint y: 293, distance: 101.5
click at [560, 293] on p "For an employee with knowledge of backend technologies: "This certification wil…" at bounding box center [777, 297] width 849 height 62
copy p "ability to integrate cloud solutions with existing backend systems, improving o…"
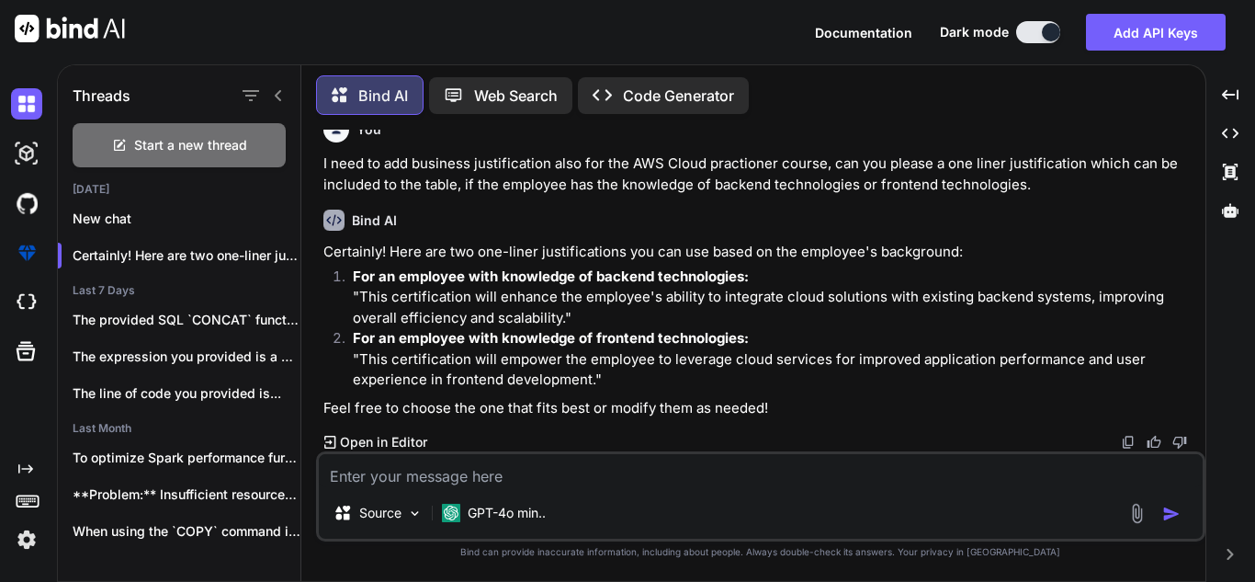
click at [665, 483] on textarea at bounding box center [761, 470] width 884 height 33
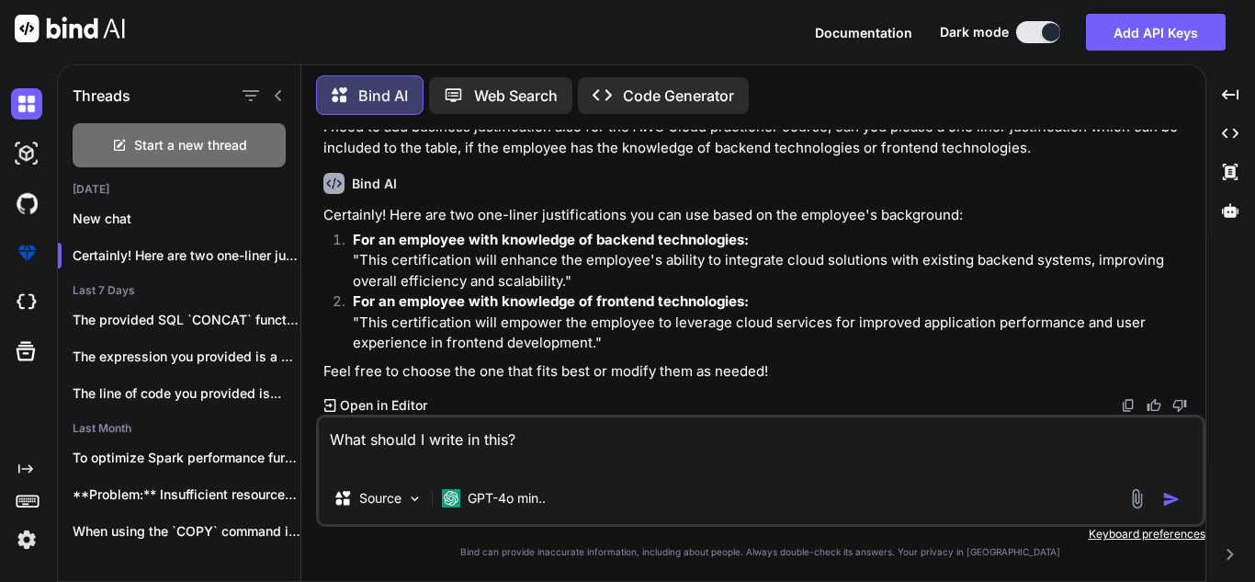
paste textarea "If Business Requirement, what is the business implication, If certification is …"
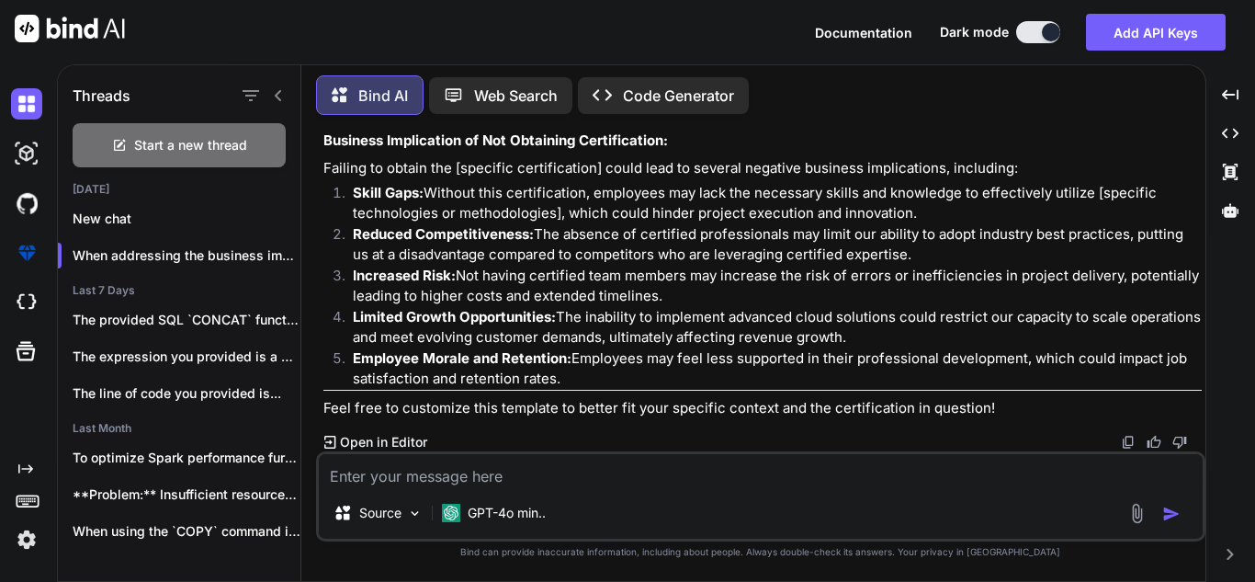
scroll to position [1336, 0]
drag, startPoint x: 351, startPoint y: 323, endPoint x: 528, endPoint y: 330, distance: 177.4
click at [528, 266] on li "Reduced Competitiveness: The absence of certified professionals may limit our a…" at bounding box center [770, 244] width 864 height 41
copy strong "Reduced Competitiveness"
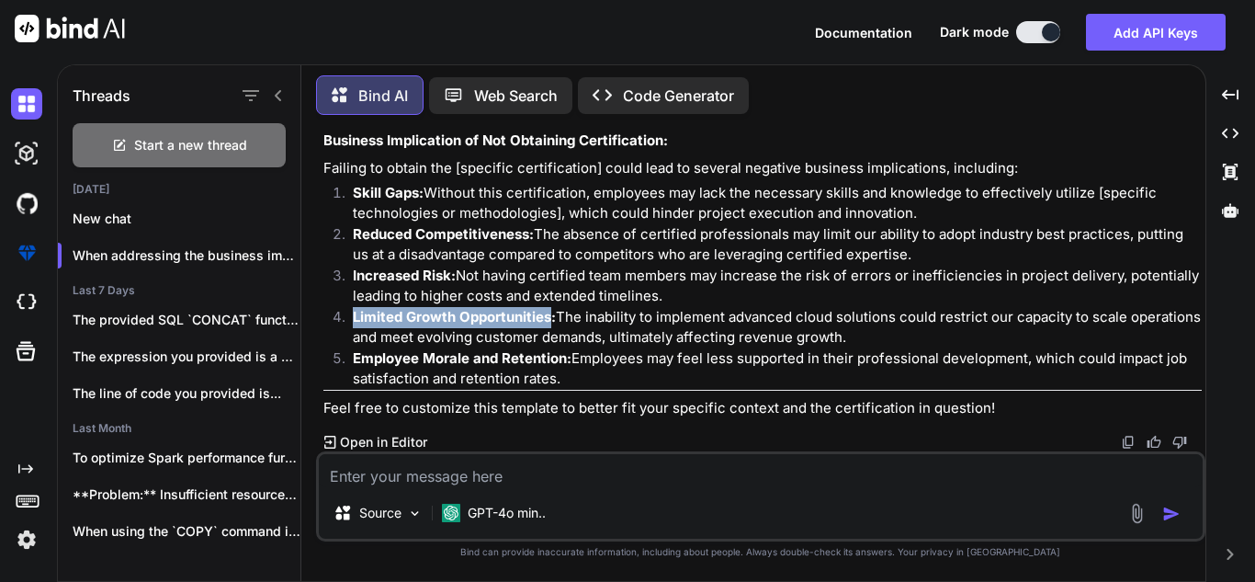
drag, startPoint x: 549, startPoint y: 315, endPoint x: 353, endPoint y: 311, distance: 195.8
click at [353, 311] on strong "Limited Growth Opportunities:" at bounding box center [454, 316] width 203 height 17
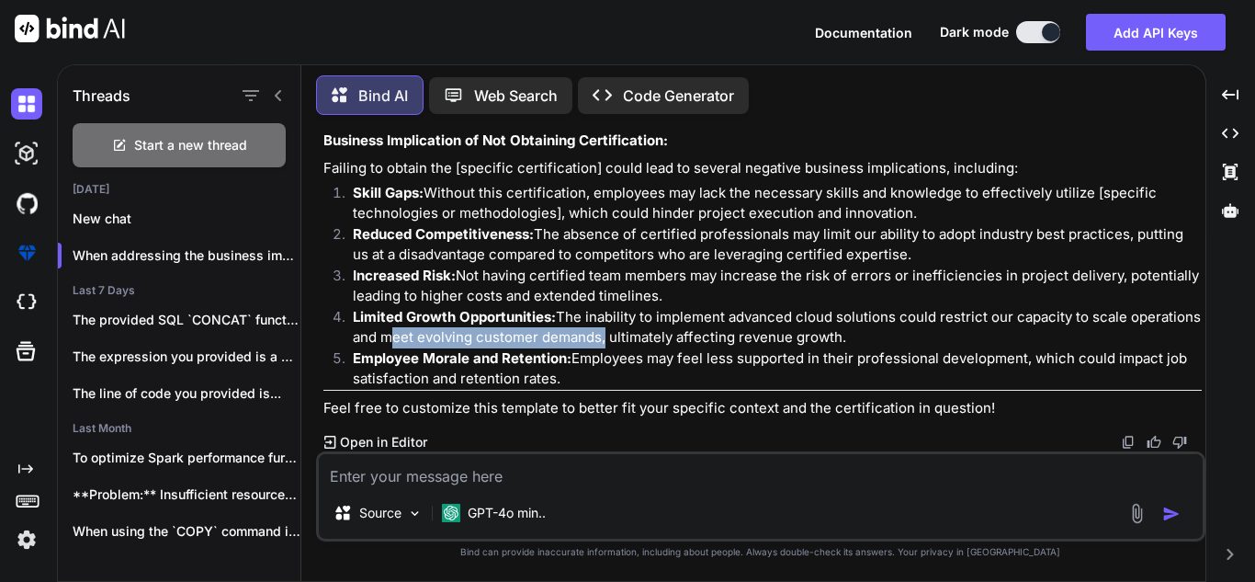
drag, startPoint x: 381, startPoint y: 338, endPoint x: 599, endPoint y: 335, distance: 217.8
click at [599, 335] on p "Limited Growth Opportunities: The inability to implement advanced cloud solutio…" at bounding box center [777, 327] width 849 height 41
copy p "meet evolving customer demands"
